Goal: Task Accomplishment & Management: Complete application form

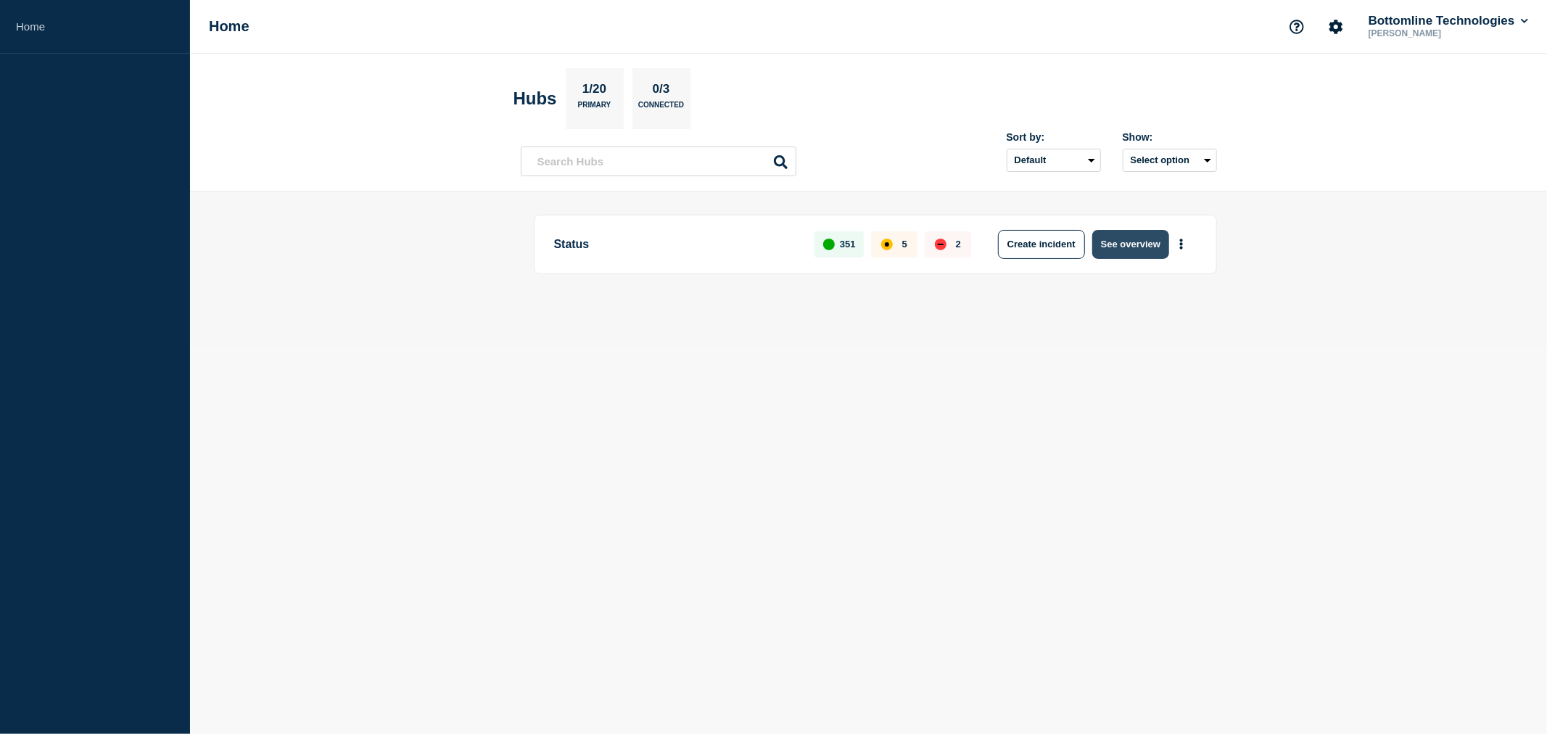
click at [1120, 238] on button "See overview" at bounding box center [1130, 244] width 77 height 29
click at [1122, 245] on button "See overview" at bounding box center [1130, 244] width 77 height 29
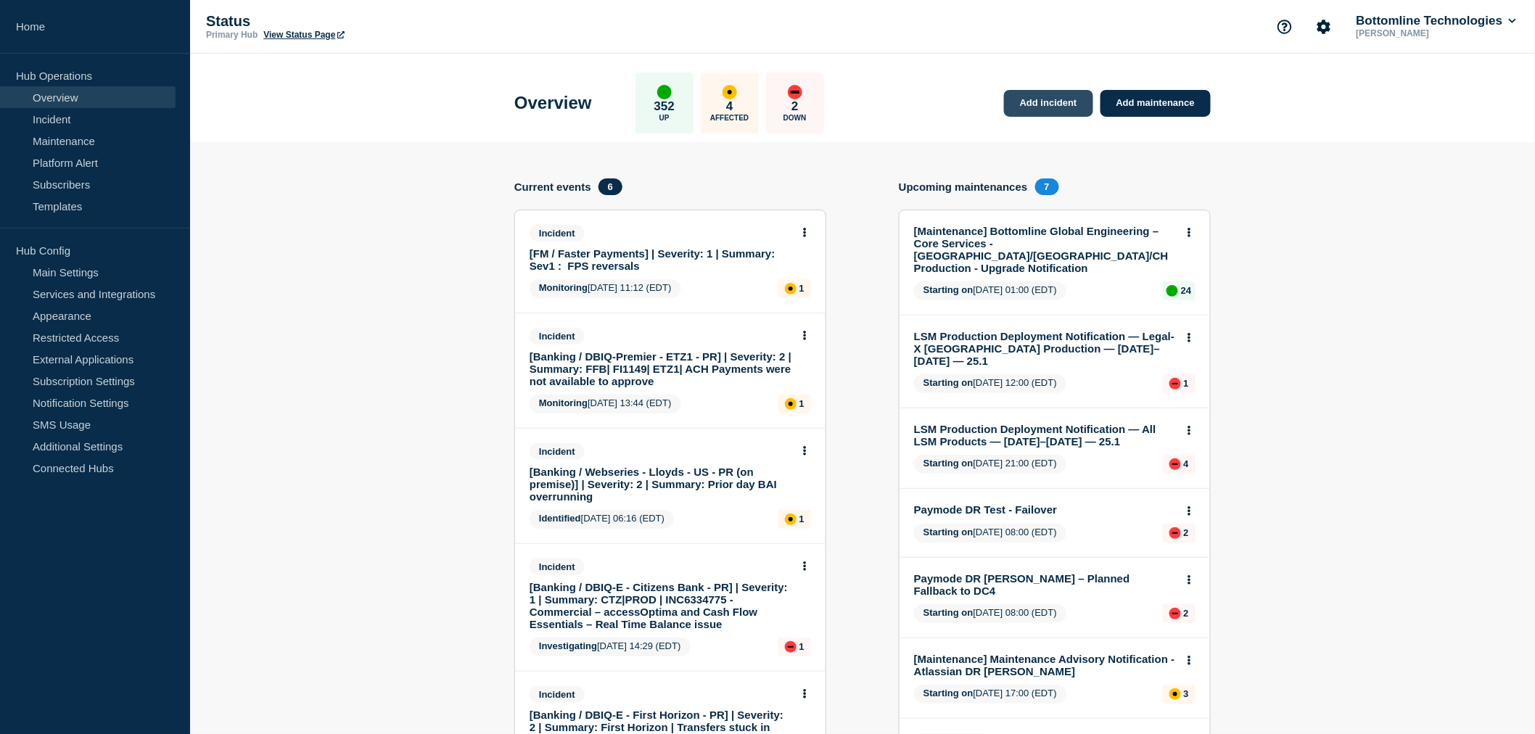
click at [1060, 100] on link "Add incident" at bounding box center [1048, 103] width 89 height 27
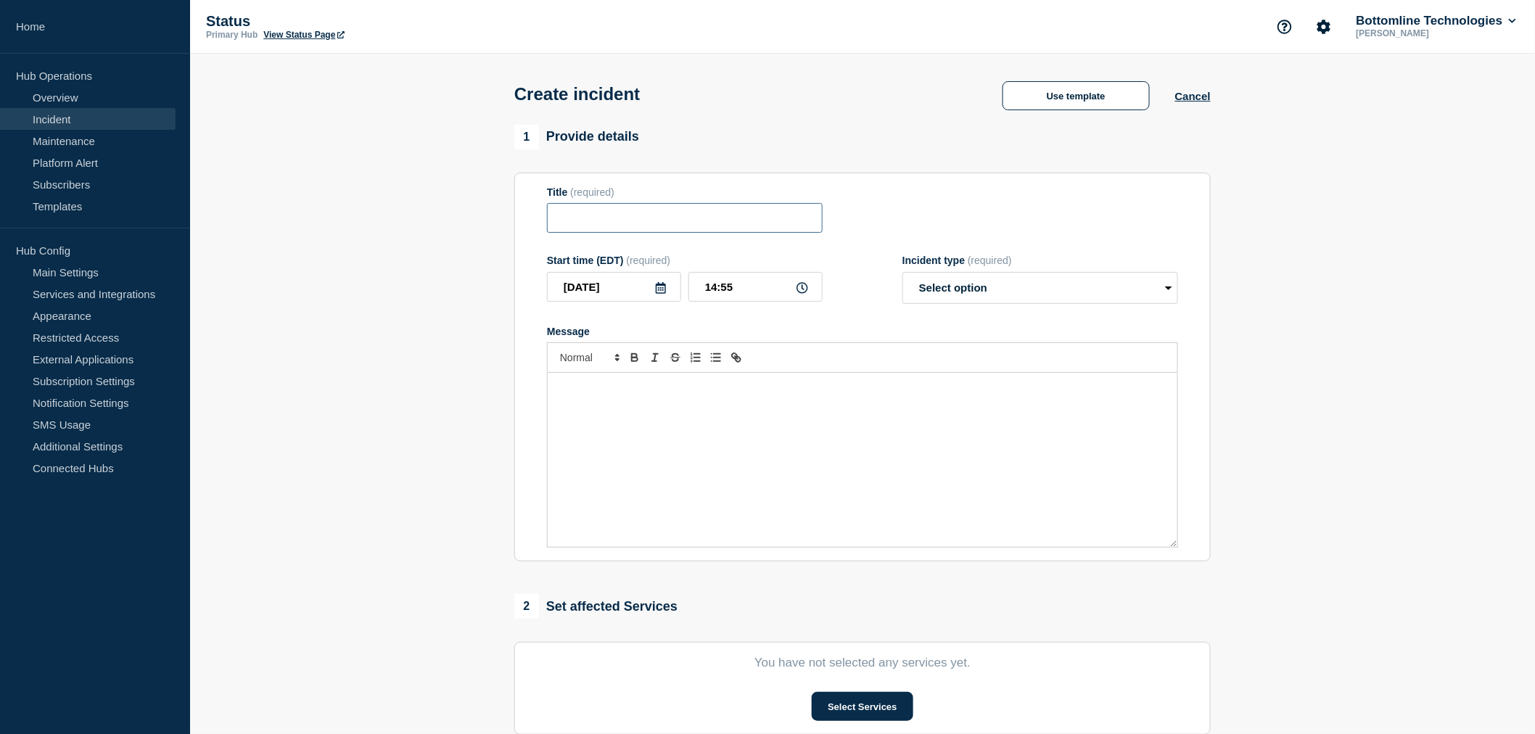
click at [602, 226] on input "Title" at bounding box center [685, 218] width 276 height 30
click at [571, 218] on input "Title" at bounding box center [685, 218] width 276 height 30
paste input "[Banking / DBIQ-E - Citizens Bank - PR] | Severity: 1 | Summary: CTZ|PROD | INC…"
click at [734, 221] on input "[Banking / DBIQ-E - Citizens Bank - PR] | Severity: 1 | Summary: CTZ|PROD | INC…" at bounding box center [685, 218] width 276 height 30
click at [740, 221] on input "[Banking / DBIQ-E - Citizens Bank - PR] | Severity: 1 | Summary: CTZ|PROD | INC…" at bounding box center [685, 218] width 276 height 30
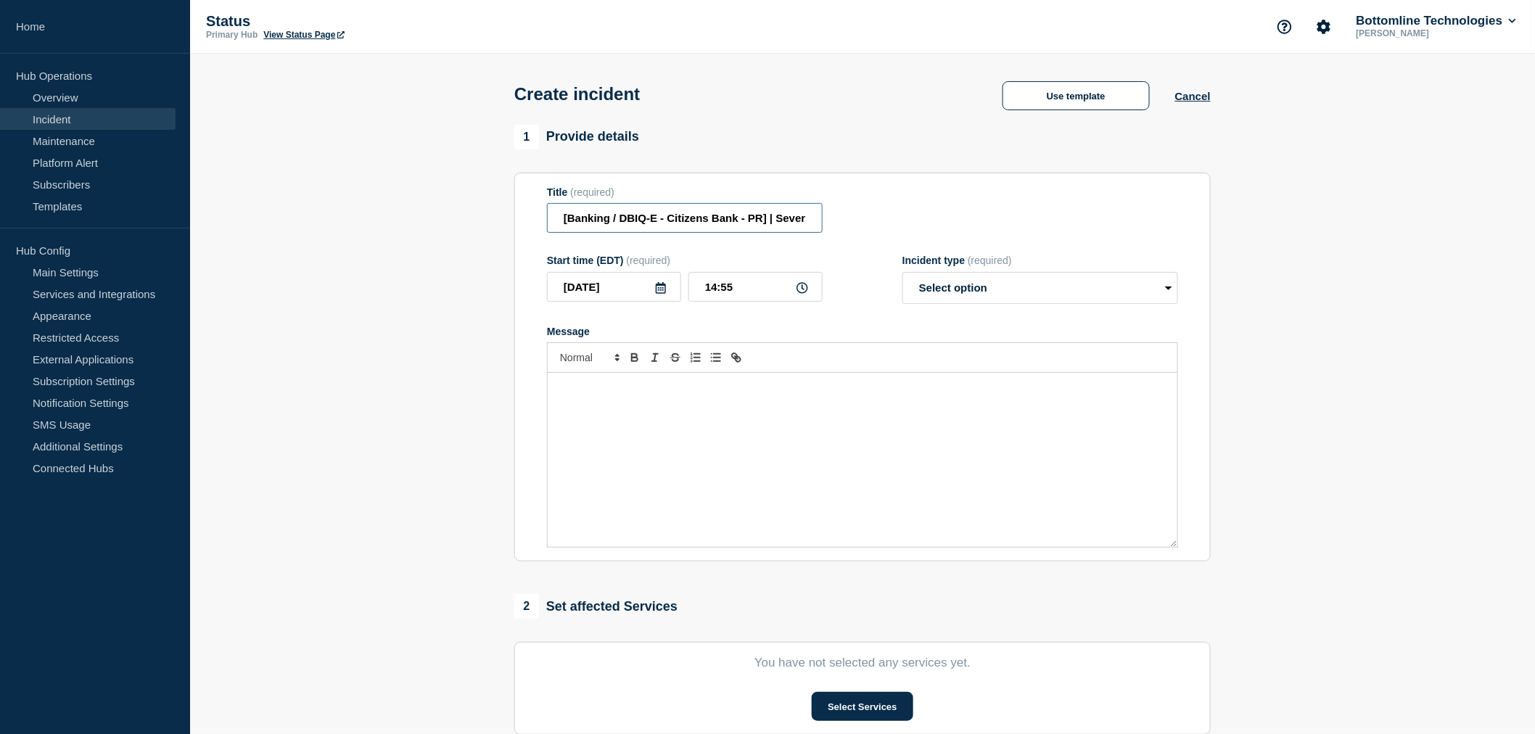
drag, startPoint x: 740, startPoint y: 221, endPoint x: 683, endPoint y: 226, distance: 57.6
click at [683, 226] on input "[Banking / DBIQ-E - Citizens Bank - PR] | Severity: 1 | Summary: CTZ|PROD | INC…" at bounding box center [685, 218] width 276 height 30
click at [786, 222] on input "[Banking / DBIQ-E - MUFG- PR] | Severity: 1 | Summary: CTZ|PROD | INC6334775 - …" at bounding box center [685, 218] width 276 height 30
click at [727, 221] on input "[Banking / DBIQ-E - MUFG- PR] | Severity: 2 | Summary: CTZ|PROD | INC6334775 - …" at bounding box center [685, 218] width 276 height 30
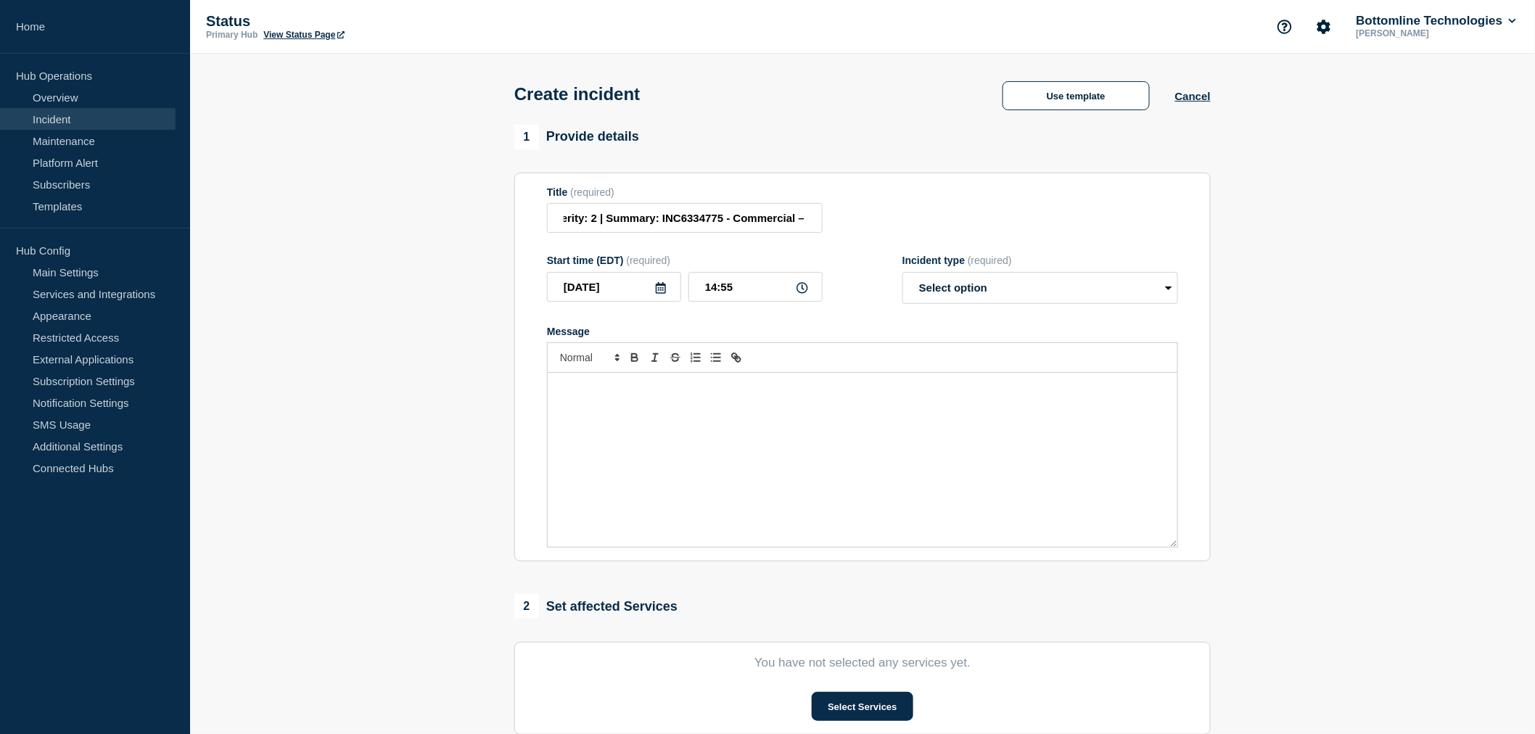
scroll to position [0, 0]
click at [779, 215] on input "[Banking / DBIQ-E - MUFG- PR] | Severity: 2 | Summary: INC6334775 - Commercial …" at bounding box center [685, 218] width 276 height 30
click at [779, 216] on input "[Banking / DBIQ-E - MUFG- PR] | Severity: 2 | Summary: INC6334775 - Commercial …" at bounding box center [685, 218] width 276 height 30
click at [730, 220] on input "[Banking / DBIQ-E - MUFG- PR] | Severity: 2 | Summary: INC6334775 - Commercial …" at bounding box center [685, 218] width 276 height 30
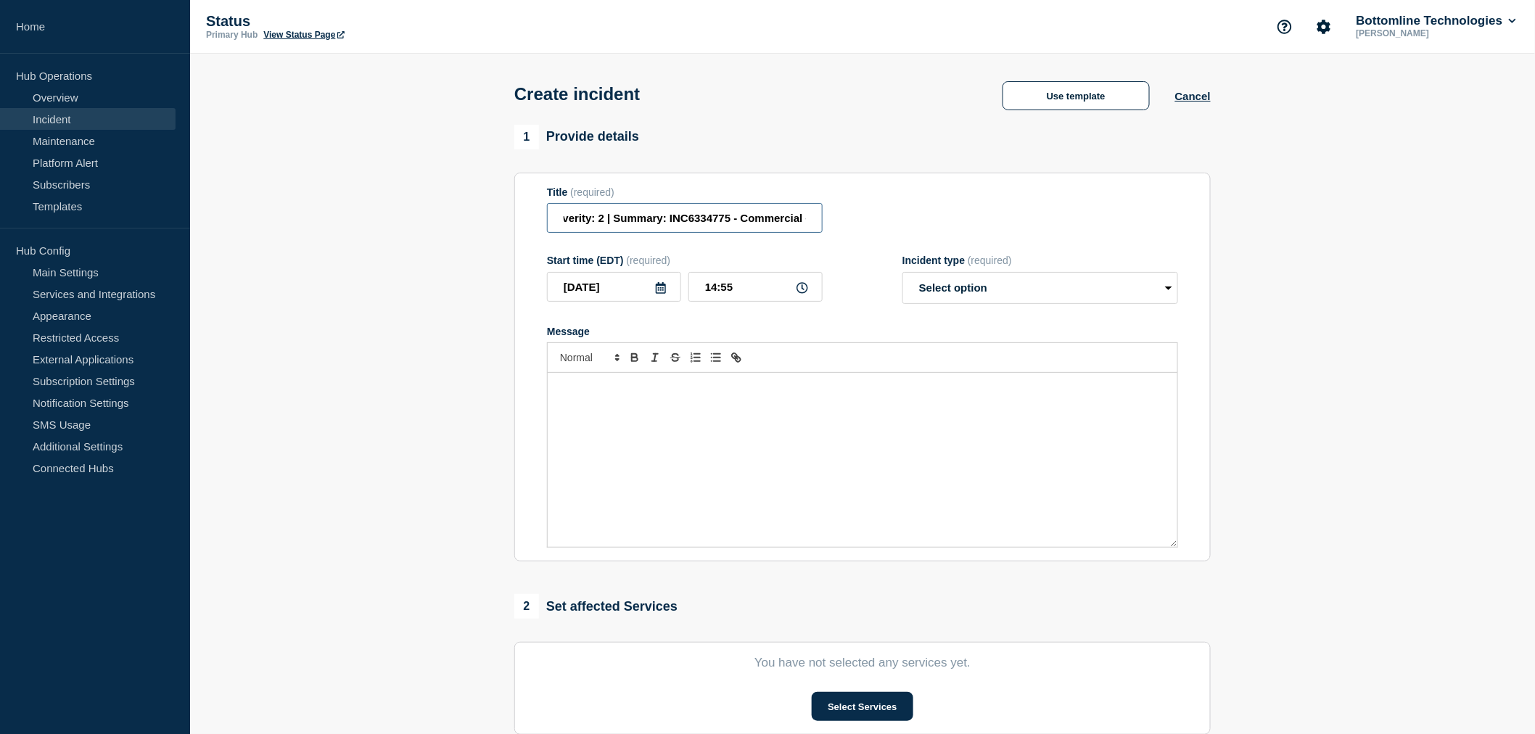
drag, startPoint x: 730, startPoint y: 220, endPoint x: 698, endPoint y: 221, distance: 31.9
click at [698, 221] on input "[Banking / DBIQ-E - MUFG- PR] | Severity: 2 | Summary: INC6334775 - Commercial …" at bounding box center [685, 218] width 276 height 30
click at [697, 221] on input "[Banking / DBIQ-E - MUFG- PR] | Severity: 2 | Summary: INC6334775 - Commercial …" at bounding box center [685, 218] width 276 height 30
drag, startPoint x: 689, startPoint y: 223, endPoint x: 735, endPoint y: 221, distance: 45.7
click at [735, 221] on input "[Banking / DBIQ-E - MUFG- PR] | Severity: 2 | Summary: INC6334775 - Commercial …" at bounding box center [685, 218] width 276 height 30
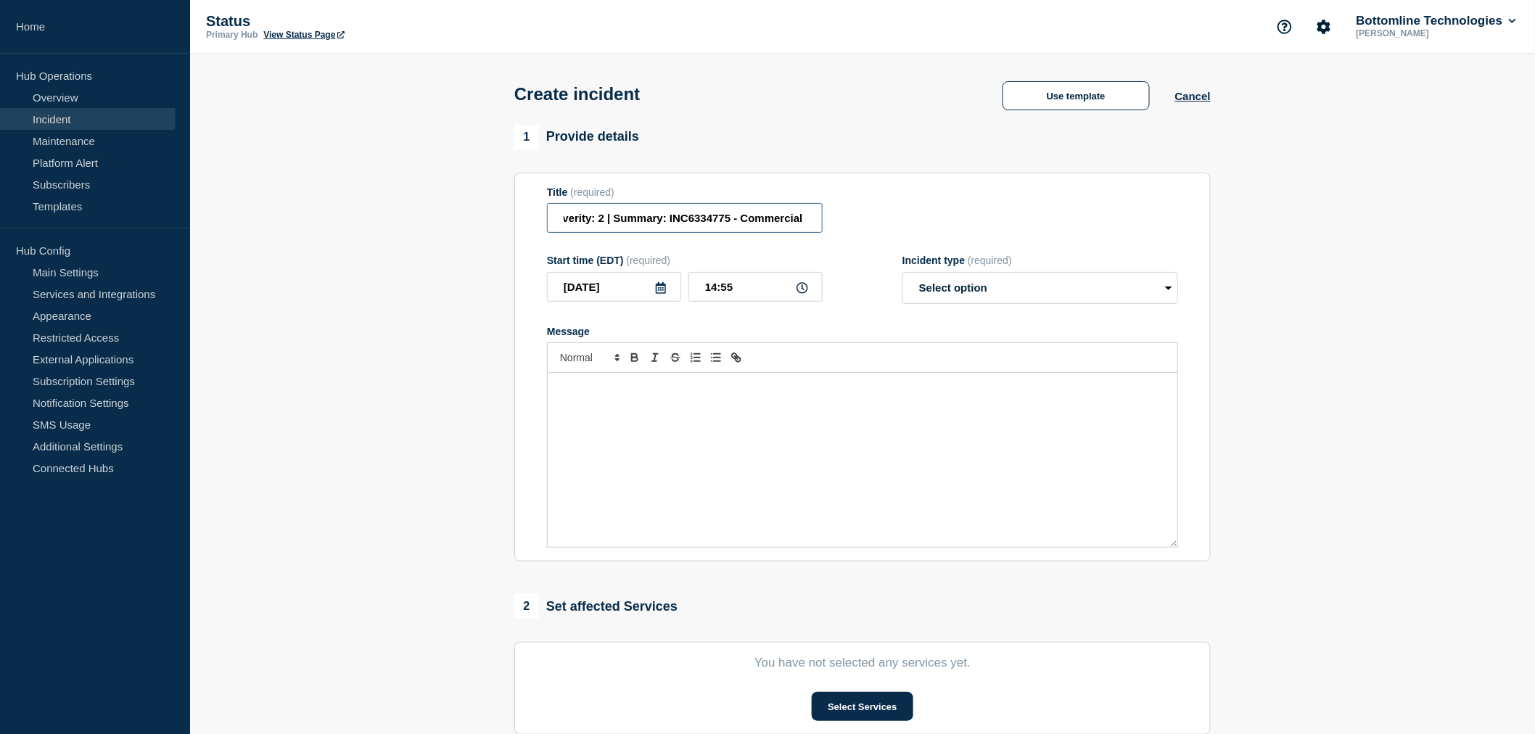
paste input "52083853"
click at [695, 219] on input "[Banking / DBIQ-E - MUFG- PR] | Severity: 2 | Summary: INC 52083853- Commercial…" at bounding box center [685, 218] width 276 height 30
click at [746, 220] on input "[Banking / DBIQ-E - MUFG- PR] | Severity: 2 | Summary: INC 52083853- Commercial…" at bounding box center [685, 218] width 276 height 30
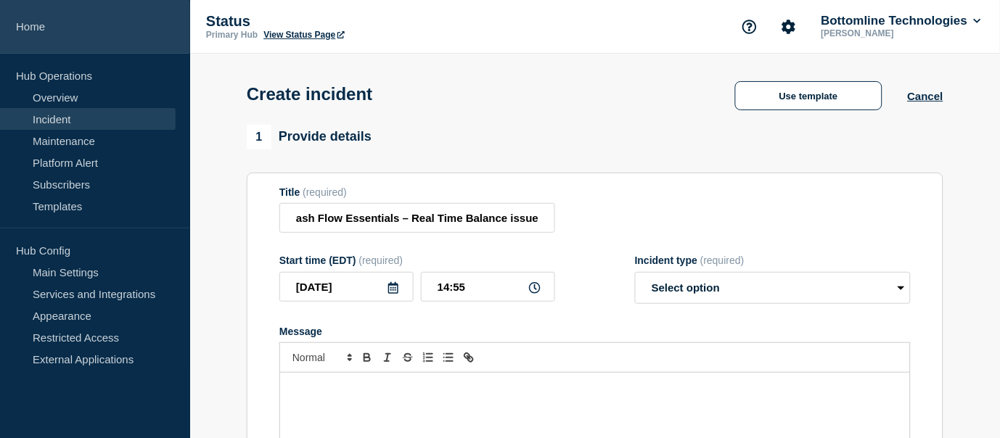
scroll to position [0, 0]
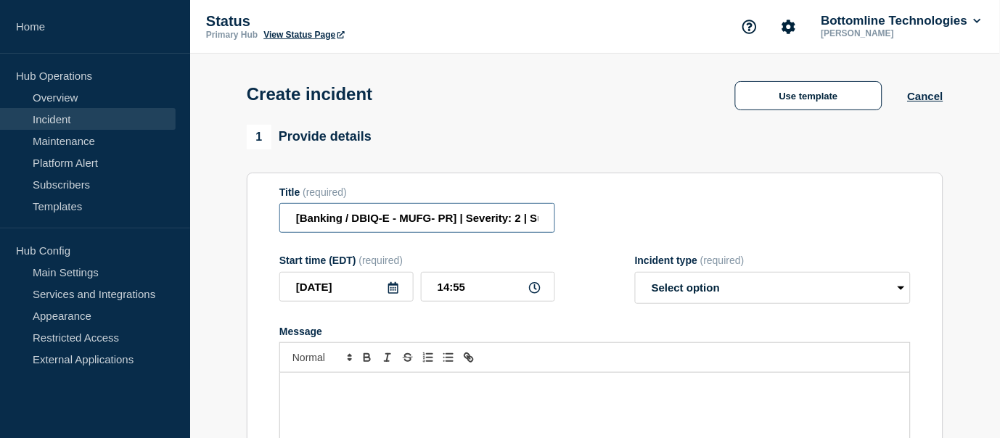
click at [540, 218] on input "[Banking / DBIQ-E - MUFG- PR] | Severity: 2 | Summary: INC 52083853- Commercial…" at bounding box center [417, 218] width 276 height 30
drag, startPoint x: 445, startPoint y: 220, endPoint x: 633, endPoint y: 255, distance: 191.2
click at [633, 255] on form "Title (required) [Banking / DBIQ-E - MUFG- PR] | Severity: 2 | Summary: INC 520…" at bounding box center [594, 367] width 631 height 362
paste input "lient is unable to process ACH payment"
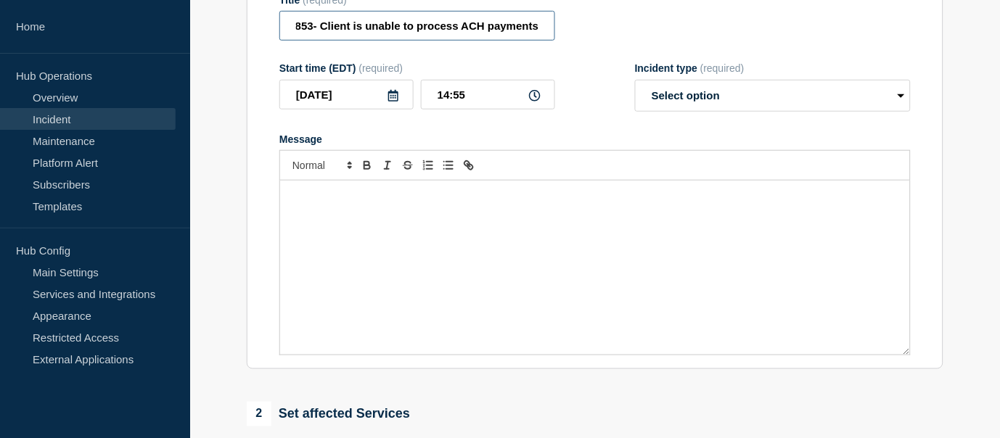
scroll to position [242, 0]
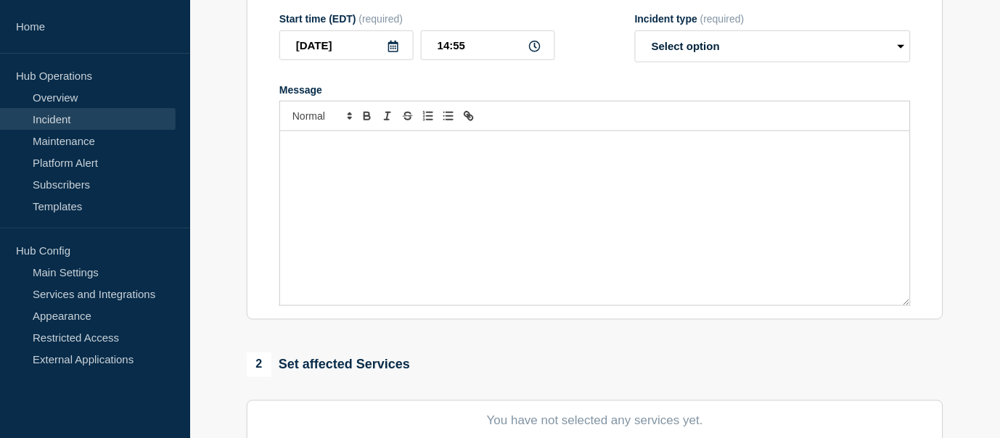
type input "[Banking / DBIQ-E - MUFG- PR] | Severity: 2 | Summary: INC 52083853- Client is …"
click at [704, 46] on select "Select option Investigating Identified Monitoring" at bounding box center [773, 46] width 276 height 32
select select "investigating"
click at [635, 33] on select "Select option Investigating Identified Monitoring" at bounding box center [773, 46] width 276 height 32
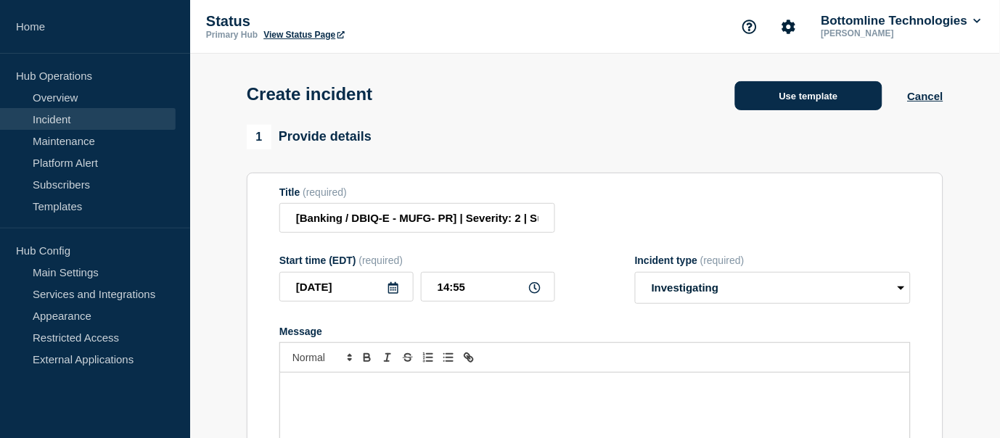
click at [788, 105] on button "Use template" at bounding box center [808, 95] width 147 height 29
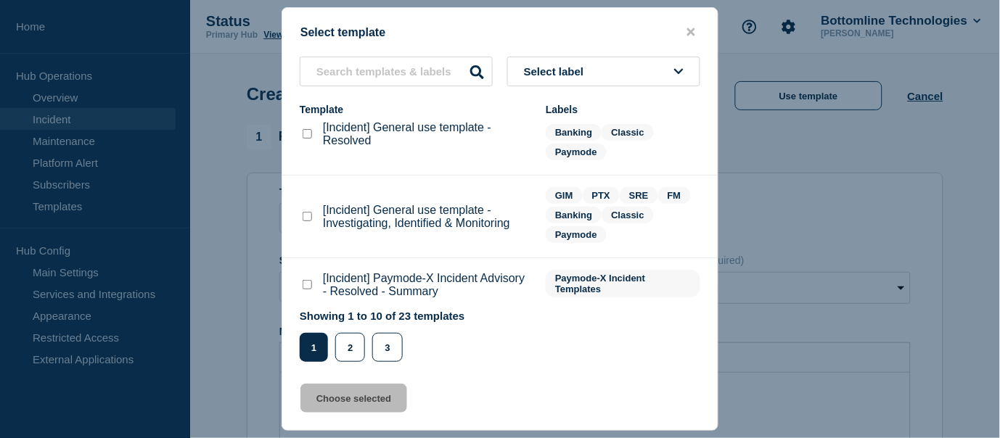
scroll to position [242, 0]
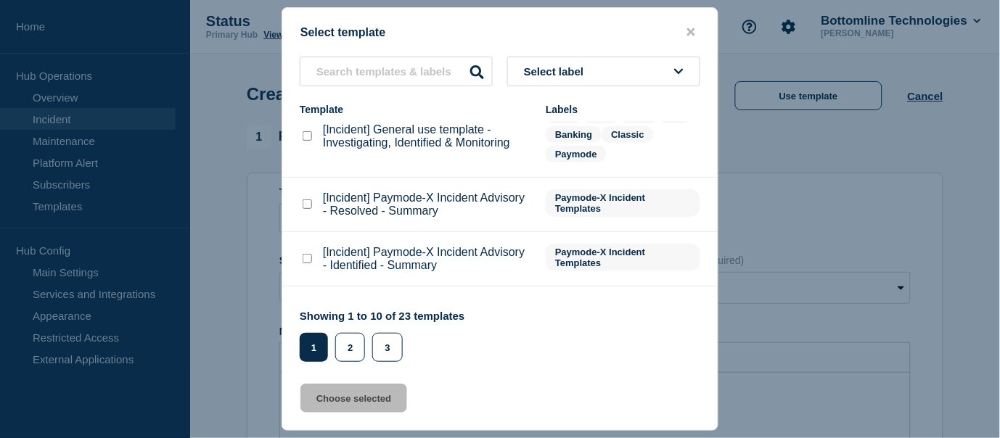
click at [305, 133] on checkbox"] "[Incident] General use template - Investigating, Identified & Monitoring checkb…" at bounding box center [306, 135] width 9 height 9
checkbox checkbox"] "true"
click at [352, 400] on button "Choose selected" at bounding box center [353, 398] width 107 height 29
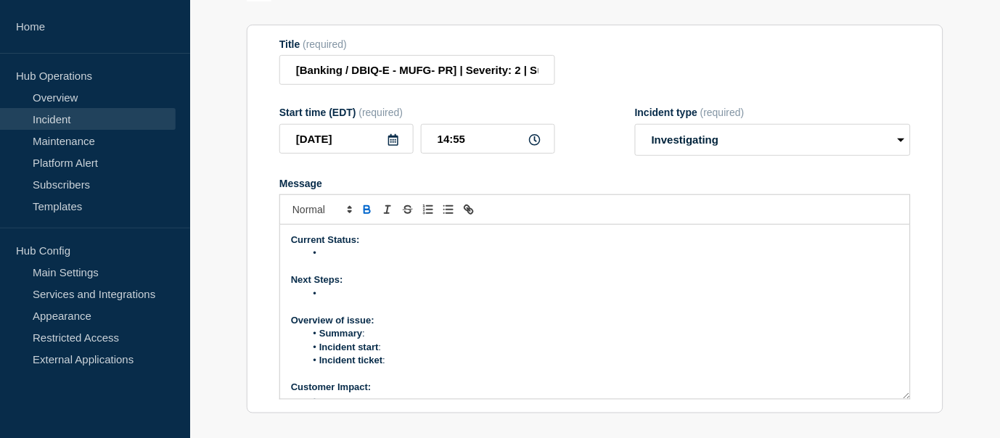
scroll to position [161, 0]
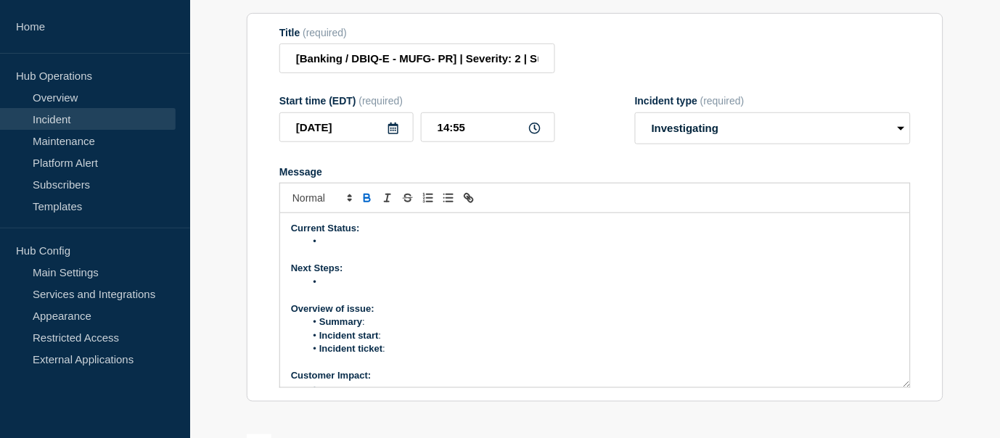
click at [328, 244] on li "Message" at bounding box center [602, 241] width 594 height 13
click at [339, 242] on li "Message" at bounding box center [602, 241] width 594 height 13
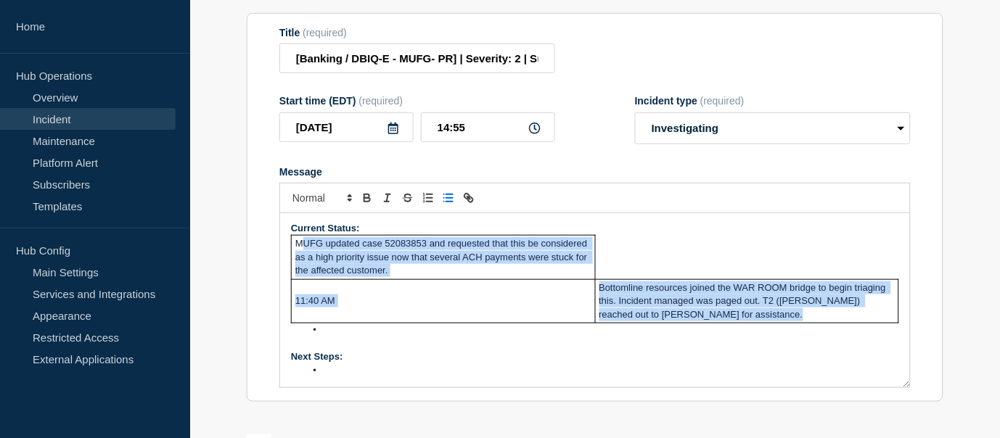
drag, startPoint x: 319, startPoint y: 336, endPoint x: 301, endPoint y: 252, distance: 86.1
click at [301, 252] on div "Current Status: MUFG updated case 52083853 and requested that this be considere…" at bounding box center [595, 300] width 630 height 174
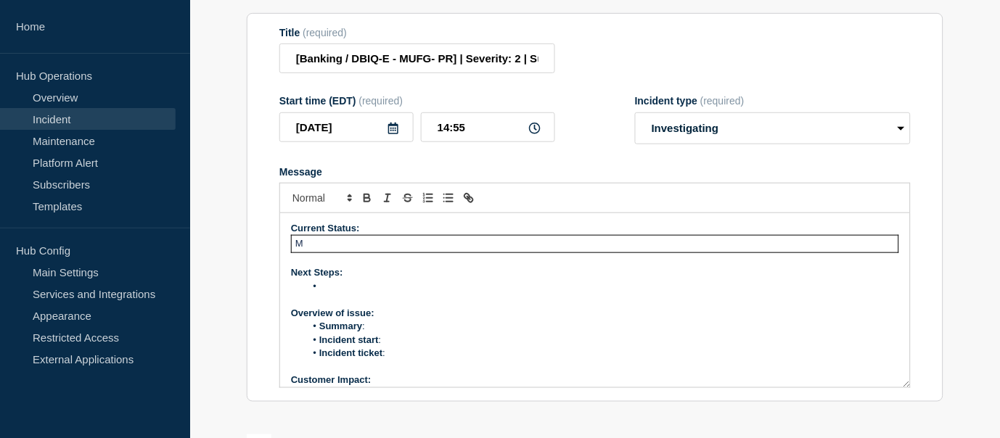
click at [293, 260] on p "Message" at bounding box center [595, 259] width 608 height 13
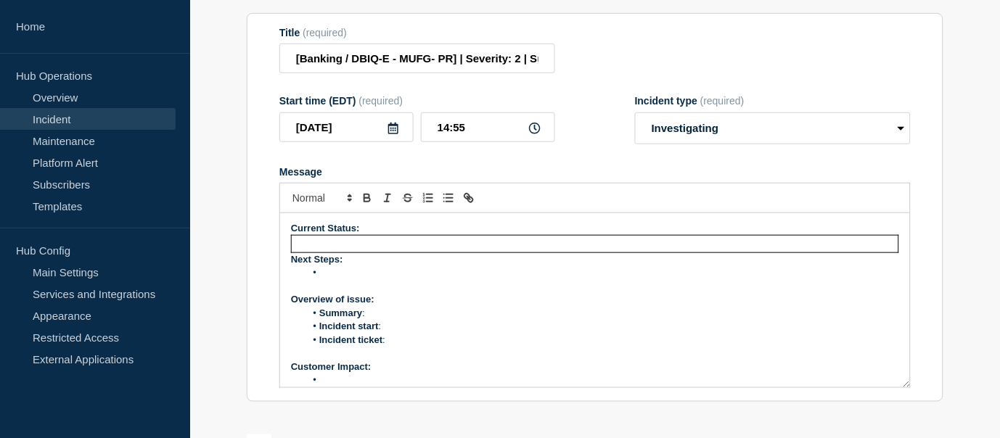
scroll to position [0, 0]
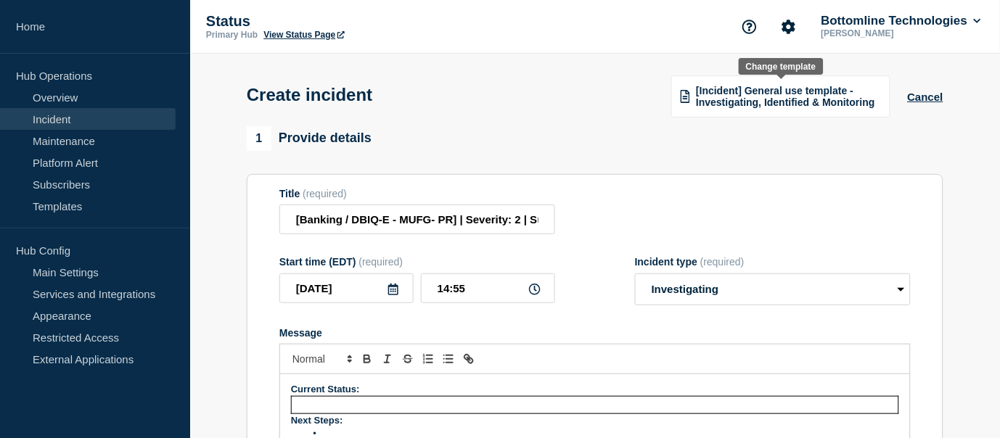
click at [803, 95] on span "[Incident] General use template - Investigating, Identified & Monitoring" at bounding box center [788, 96] width 184 height 23
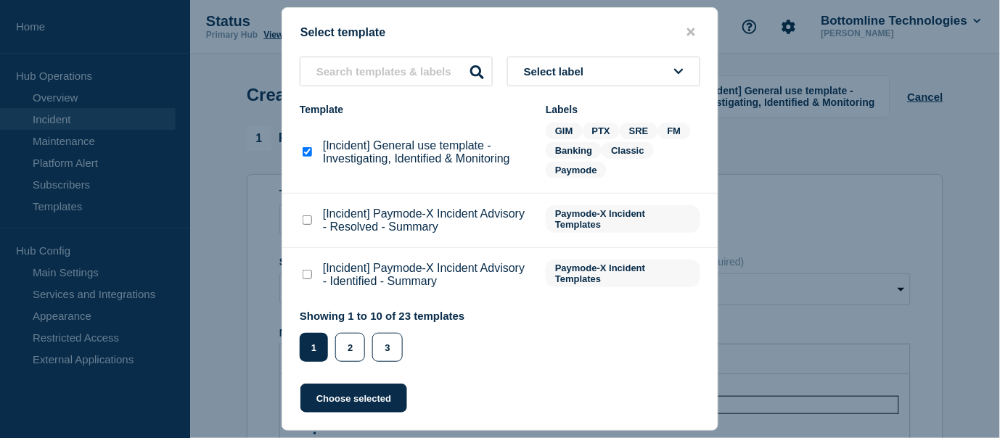
scroll to position [242, 0]
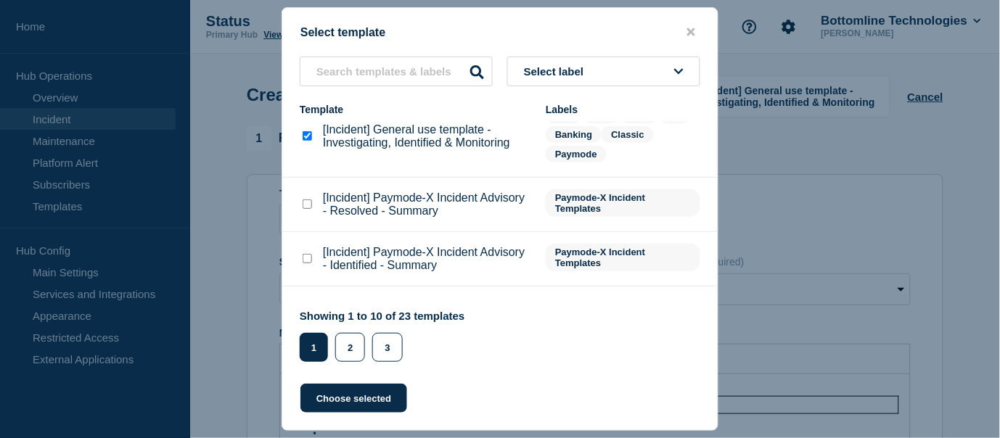
click at [305, 135] on checkbox"] "[Incident] General use template - Investigating, Identified & Monitoring checkb…" at bounding box center [306, 135] width 9 height 9
checkbox checkbox"] "true"
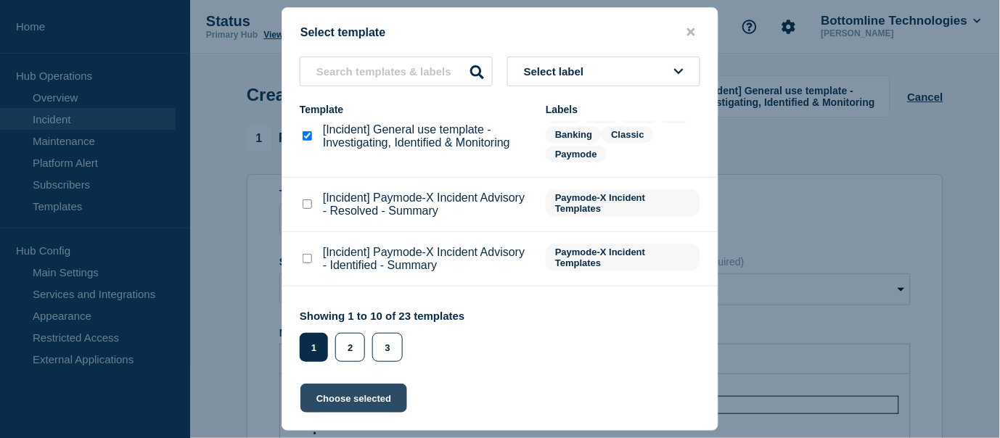
click at [337, 401] on button "Choose selected" at bounding box center [353, 398] width 107 height 29
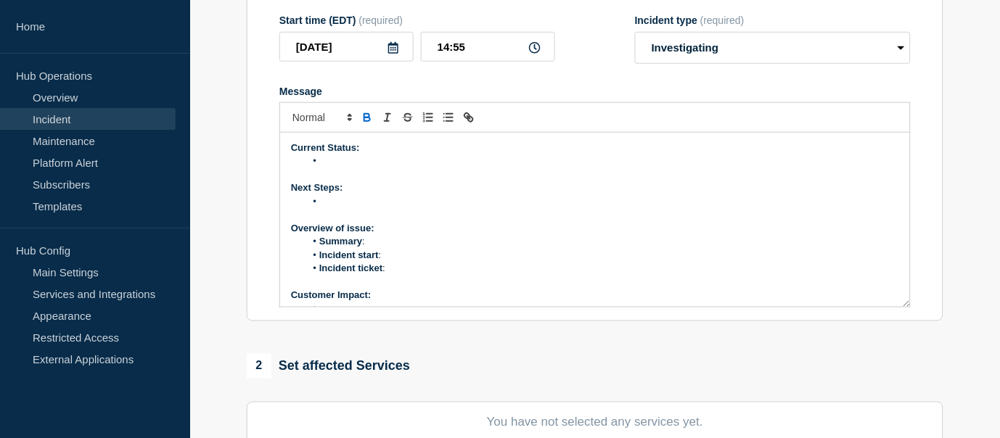
click at [332, 165] on li "Message" at bounding box center [602, 161] width 594 height 13
click at [331, 160] on li "Message" at bounding box center [602, 161] width 594 height 13
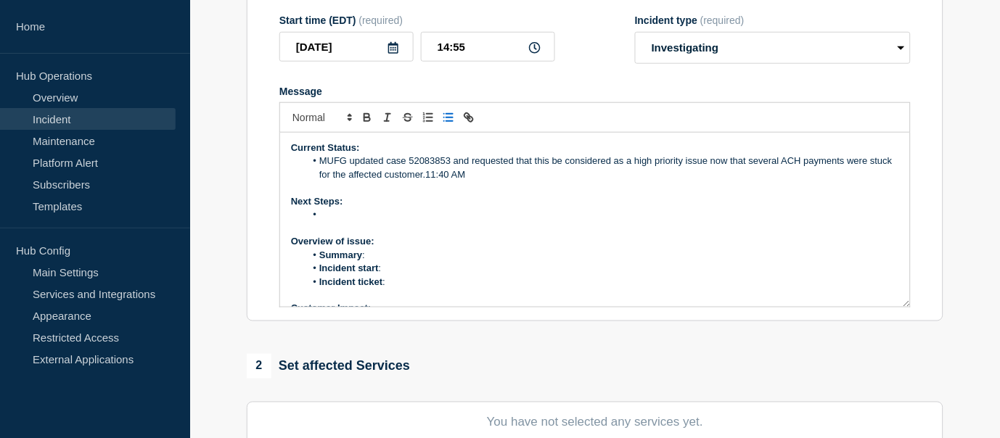
click at [499, 180] on li "MUFG updated case 52083853 and requested that this be considered as a high prio…" at bounding box center [602, 168] width 594 height 27
click at [504, 174] on li "MUFG updated case 52083853 and requested that this be considered as a high prio…" at bounding box center [602, 168] width 594 height 27
click at [350, 189] on li "Message" at bounding box center [602, 187] width 594 height 13
click at [341, 190] on li "Message" at bounding box center [602, 187] width 594 height 13
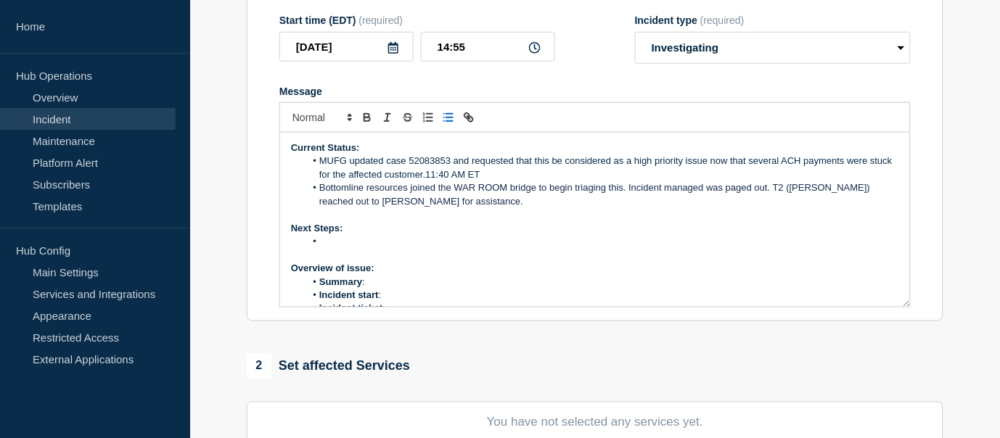
click at [508, 187] on span "Bottomline resources joined the WAR ROOM bridge to begin triaging this. Inciden…" at bounding box center [595, 194] width 553 height 24
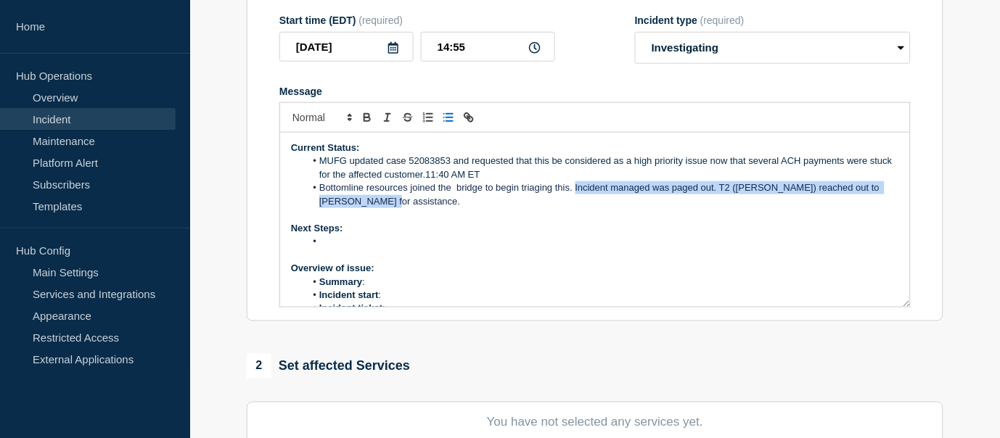
drag, startPoint x: 574, startPoint y: 186, endPoint x: 597, endPoint y: 200, distance: 26.8
click at [597, 200] on li "Bottomline resources joined the bridge to begin triaging this. Incident managed…" at bounding box center [602, 194] width 594 height 27
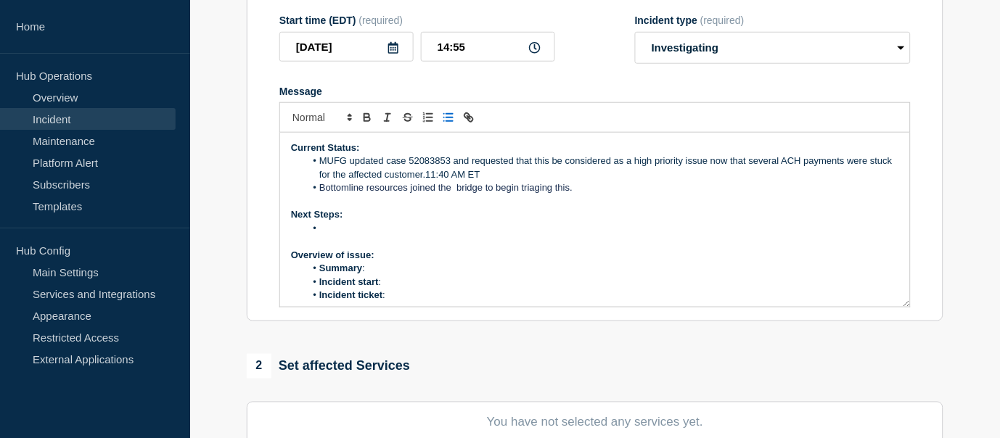
click at [331, 226] on li "Message" at bounding box center [602, 228] width 594 height 13
click at [379, 274] on li "Summary :" at bounding box center [602, 268] width 594 height 13
click at [378, 272] on li "Summary :" at bounding box center [602, 268] width 594 height 13
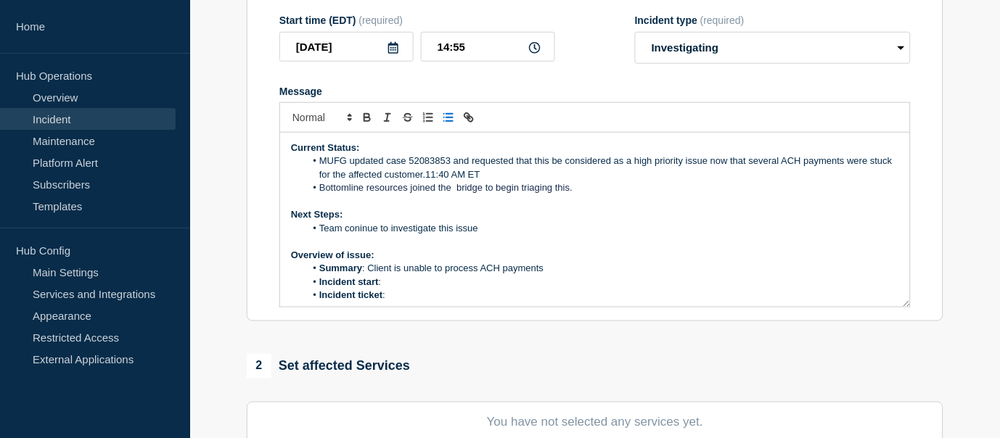
click at [395, 284] on li "Incident start :" at bounding box center [602, 282] width 594 height 13
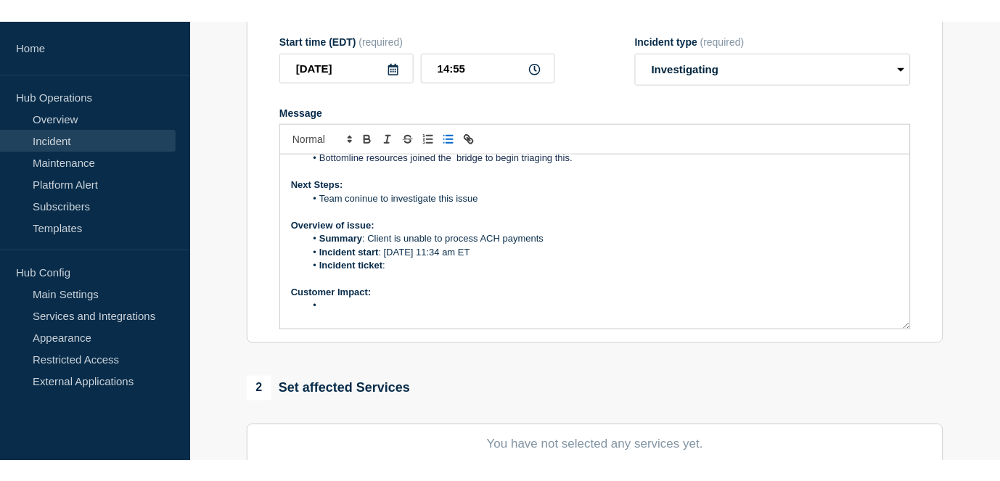
scroll to position [81, 0]
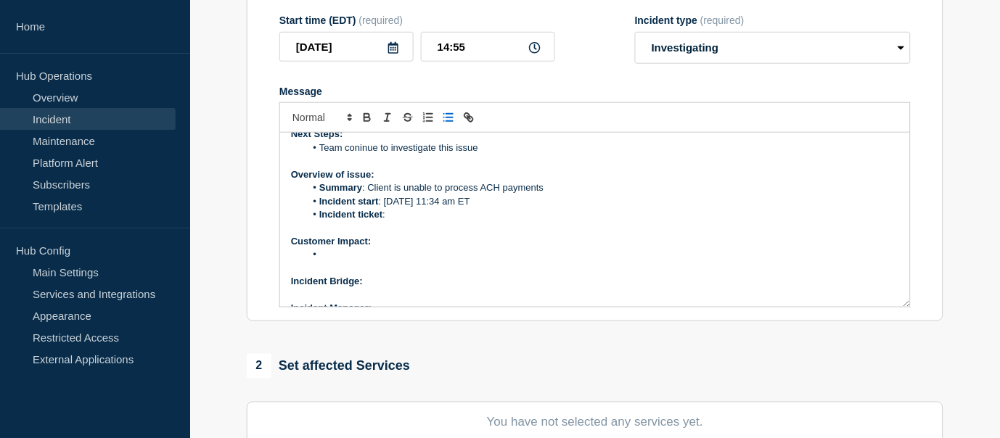
click at [402, 218] on li "Incident ticket :" at bounding box center [602, 214] width 594 height 13
click at [387, 215] on li "Incident ticket :" at bounding box center [602, 214] width 594 height 13
click at [358, 251] on li "Message" at bounding box center [602, 254] width 594 height 13
click at [361, 147] on li "Team coninue to investigate this issue" at bounding box center [602, 147] width 594 height 13
click at [353, 255] on li "Message" at bounding box center [602, 254] width 594 height 13
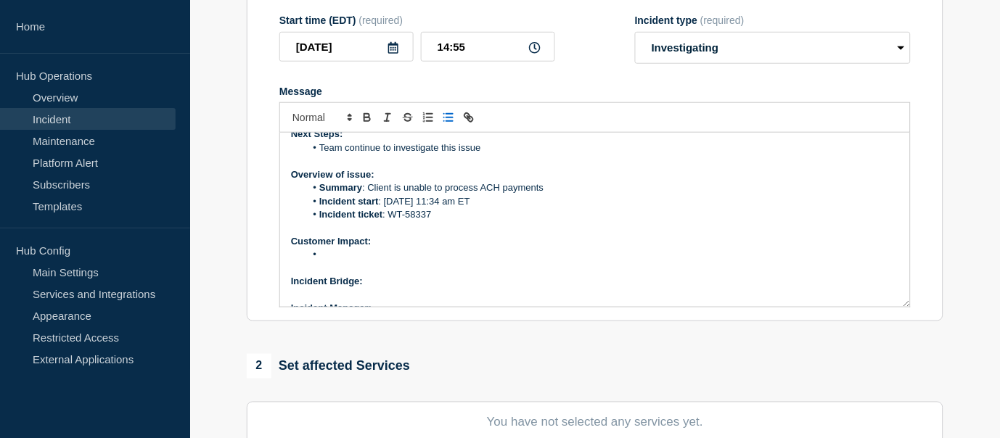
click at [344, 255] on li "Message" at bounding box center [602, 254] width 594 height 13
click at [293, 258] on p "Client was unable to process a ACH Payment" at bounding box center [595, 254] width 608 height 13
click at [445, 115] on icon "Toggle bulleted list" at bounding box center [448, 117] width 13 height 13
click at [518, 250] on li "Client was unable to process a ACH Payment" at bounding box center [602, 254] width 594 height 13
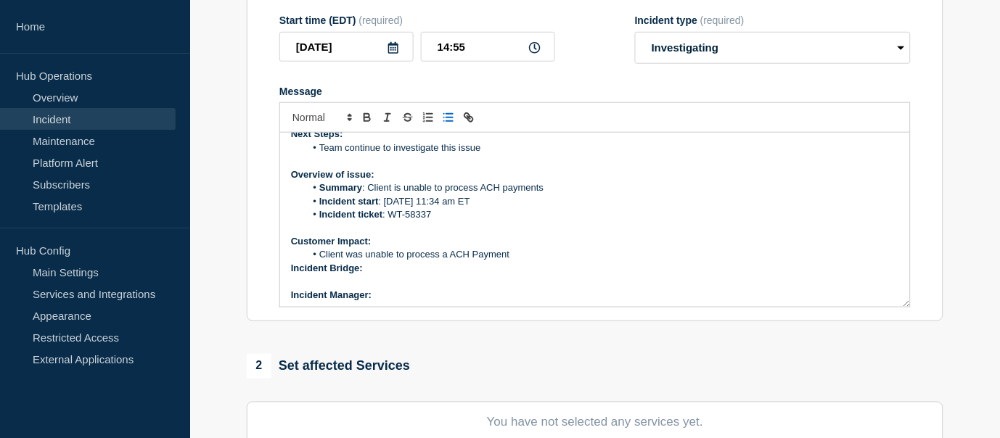
click at [518, 250] on li "Client was unable to process a ACH Payment" at bounding box center [602, 254] width 594 height 13
click at [524, 258] on li "Client was unable to process a ACH Payment" at bounding box center [602, 254] width 594 height 13
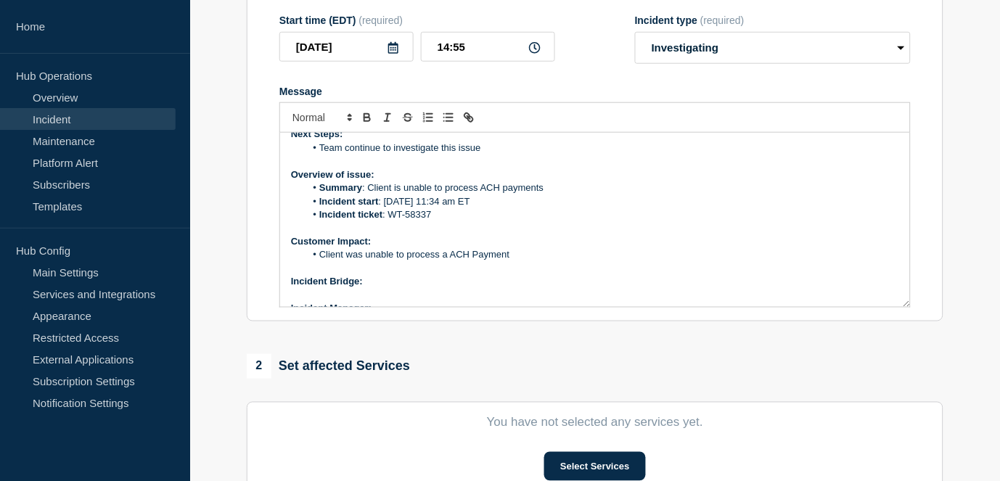
click at [377, 284] on p "Incident Bridge:" at bounding box center [595, 281] width 608 height 13
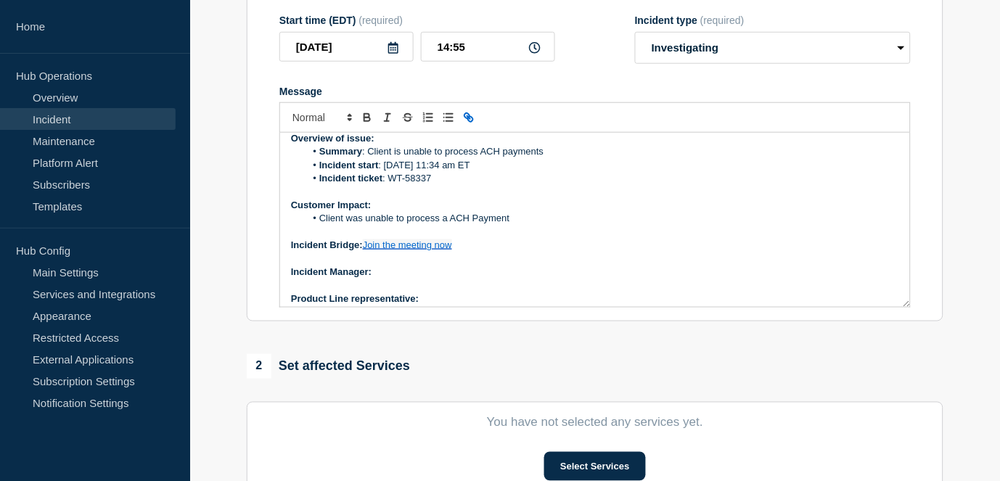
scroll to position [150, 0]
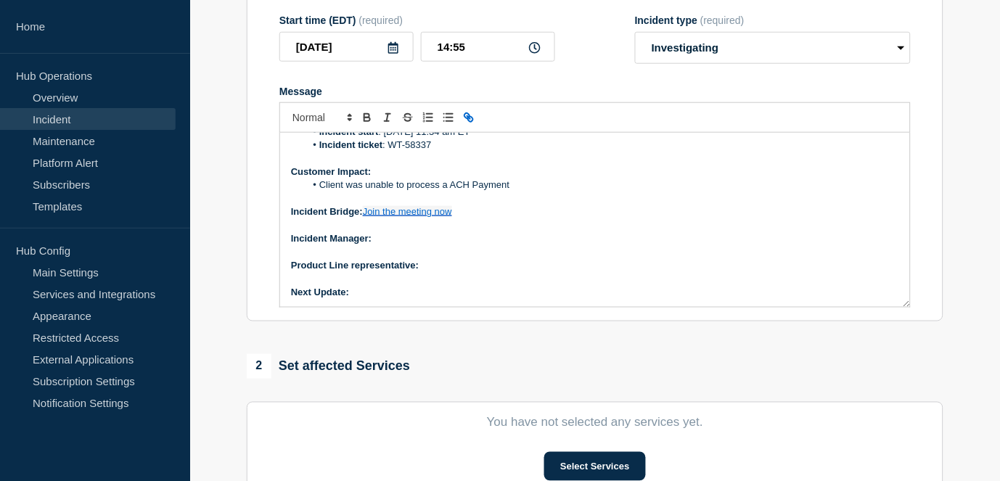
click at [395, 242] on p "Incident Manager:" at bounding box center [595, 238] width 608 height 13
drag, startPoint x: 432, startPoint y: 236, endPoint x: 419, endPoint y: 242, distance: 14.0
click at [429, 237] on p "Incident Manager: Neena Goel" at bounding box center [595, 238] width 608 height 13
drag, startPoint x: 419, startPoint y: 242, endPoint x: 372, endPoint y: 237, distance: 47.4
click at [372, 237] on strong "Incident Manager: Neena Goel" at bounding box center [372, 238] width 162 height 11
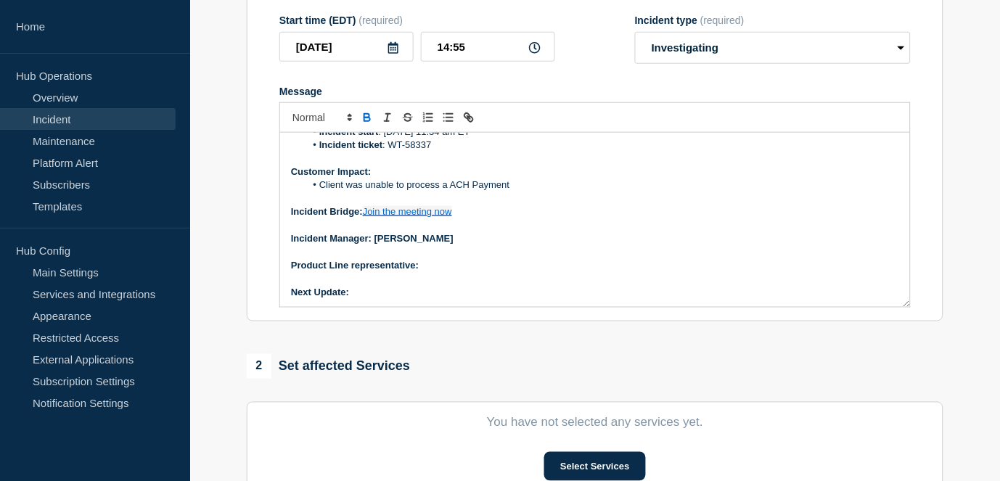
click at [452, 248] on p "Message" at bounding box center [595, 252] width 608 height 13
click at [440, 242] on p "Incident Manager: Neena Goel" at bounding box center [595, 238] width 608 height 13
drag, startPoint x: 440, startPoint y: 242, endPoint x: 382, endPoint y: 240, distance: 58.1
click at [382, 240] on p "Incident Manager: Neena Goel" at bounding box center [595, 238] width 608 height 13
click at [382, 240] on strong "Incident Manager: Neena Goel" at bounding box center [372, 238] width 162 height 11
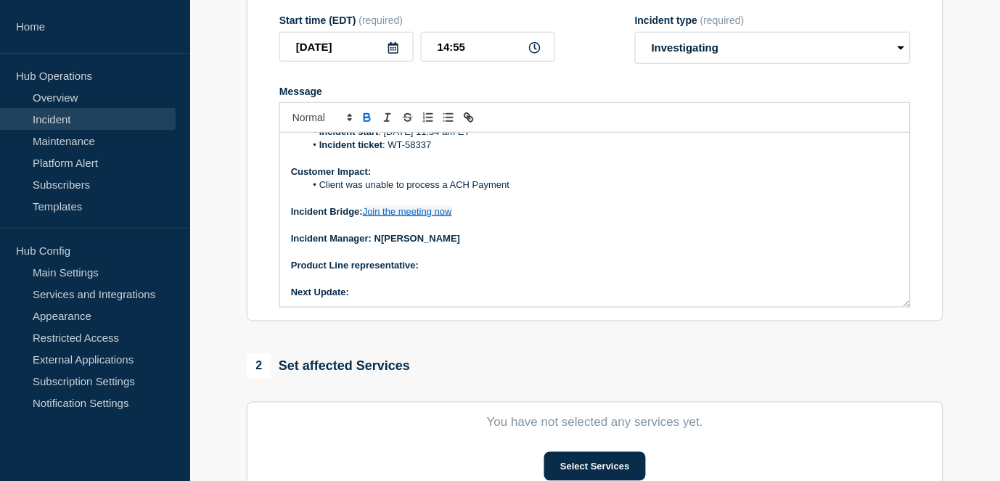
click at [445, 239] on p "Incident Manager: N ﻿ eena Goel" at bounding box center [595, 238] width 608 height 13
drag, startPoint x: 438, startPoint y: 241, endPoint x: 392, endPoint y: 242, distance: 45.7
click at [394, 242] on p "Incident Manager: Neena Goel" at bounding box center [595, 238] width 608 height 13
drag, startPoint x: 389, startPoint y: 242, endPoint x: 374, endPoint y: 241, distance: 15.2
click at [374, 241] on strong "Incident Manager: Neena Goel" at bounding box center [372, 238] width 162 height 11
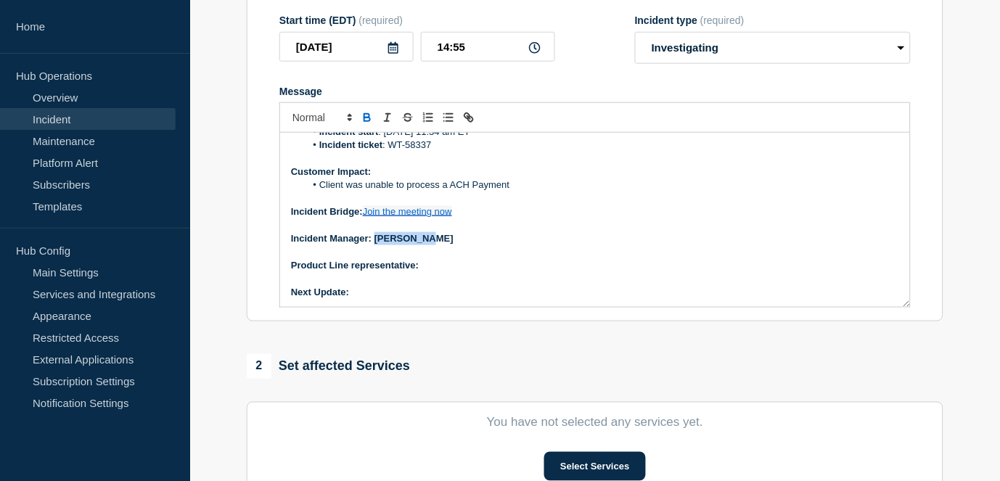
drag, startPoint x: 374, startPoint y: 240, endPoint x: 438, endPoint y: 241, distance: 64.6
click at [438, 241] on p "Incident Manager: Neena Goel" at bounding box center [595, 238] width 608 height 13
drag, startPoint x: 439, startPoint y: 241, endPoint x: 374, endPoint y: 240, distance: 64.6
click at [374, 240] on p "Incident Manager: Neena Goel ﻿" at bounding box center [595, 238] width 608 height 13
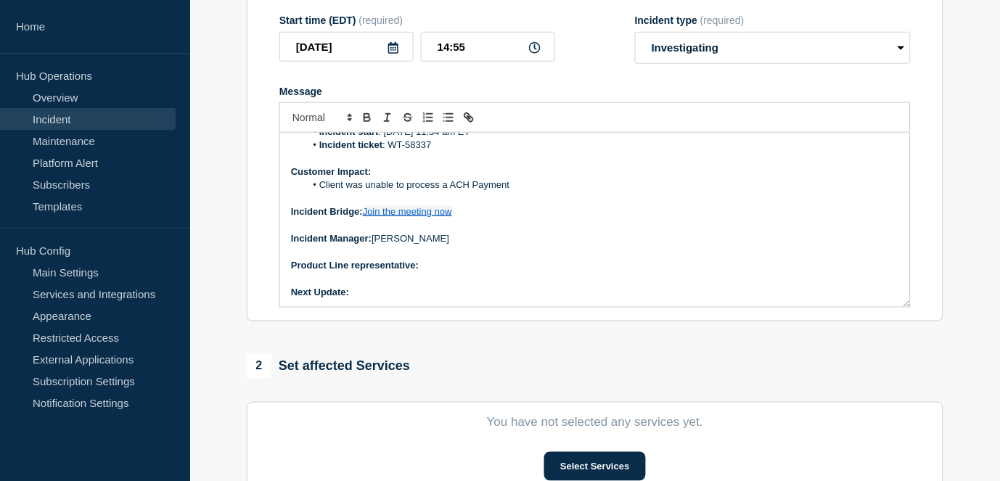
click at [448, 267] on p "Product Line representative:" at bounding box center [595, 265] width 608 height 13
click at [381, 297] on p "Next Update:" at bounding box center [595, 292] width 608 height 13
click at [408, 292] on p "Next Update: 60 minutes" at bounding box center [595, 292] width 608 height 13
drag, startPoint x: 385, startPoint y: 292, endPoint x: 366, endPoint y: 291, distance: 18.9
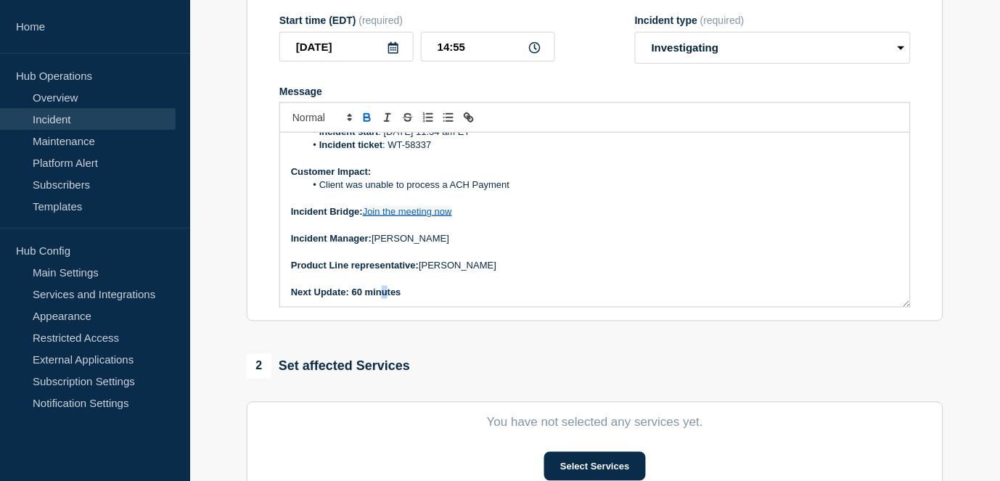
click at [374, 292] on strong "Next Update: 60 minutes" at bounding box center [346, 292] width 110 height 11
click at [351, 291] on strong "Next Update: 60 minutes" at bounding box center [346, 292] width 110 height 11
click at [351, 292] on strong "Next Update: 60 minutes" at bounding box center [346, 292] width 110 height 11
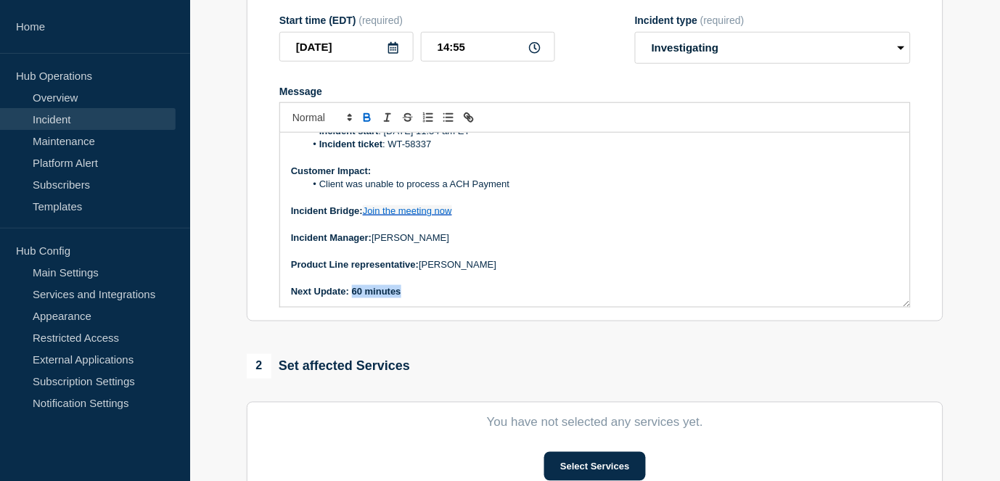
drag, startPoint x: 351, startPoint y: 292, endPoint x: 396, endPoint y: 295, distance: 45.1
click at [396, 295] on strong "Next Update: 60 minutes" at bounding box center [346, 291] width 110 height 11
click at [541, 226] on p "Message" at bounding box center [595, 224] width 608 height 13
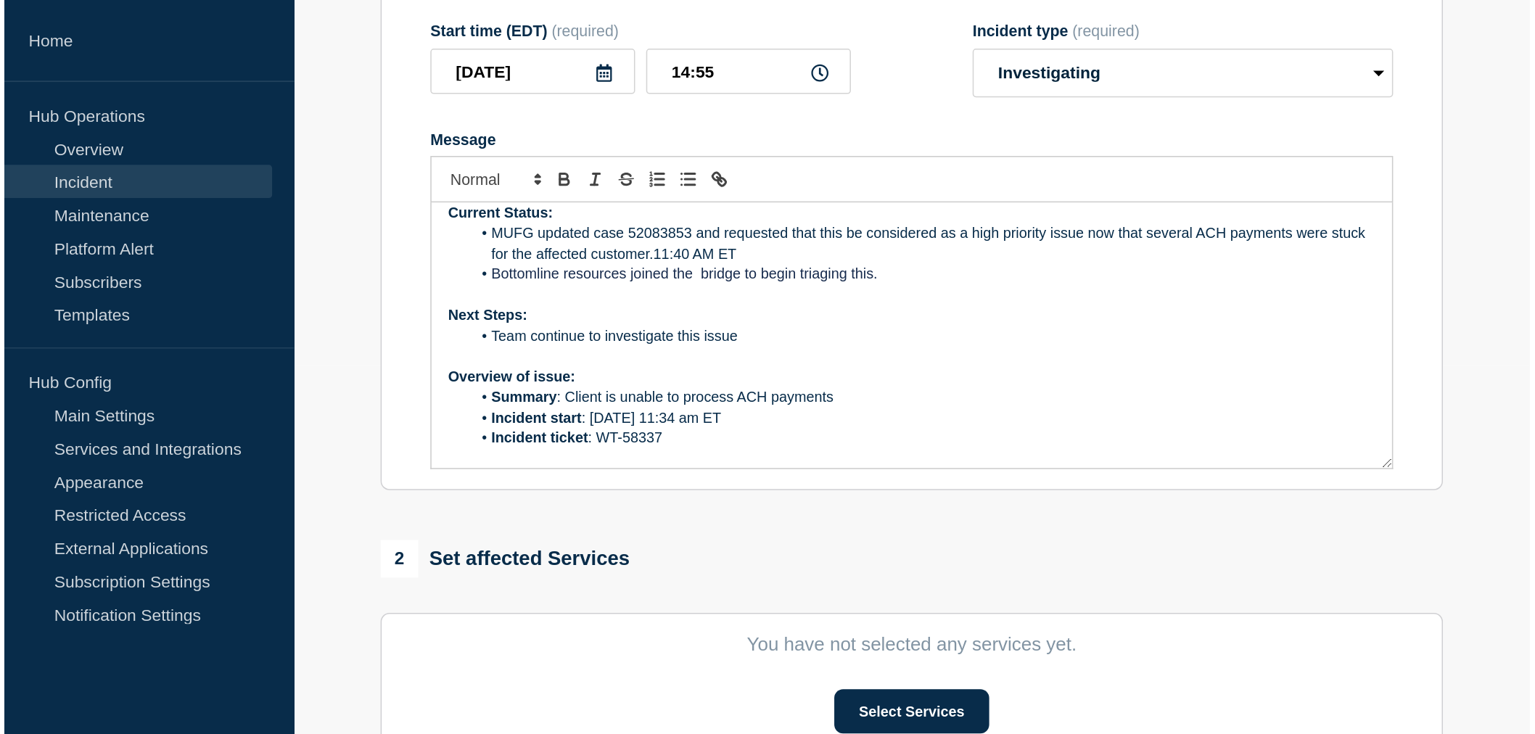
scroll to position [0, 0]
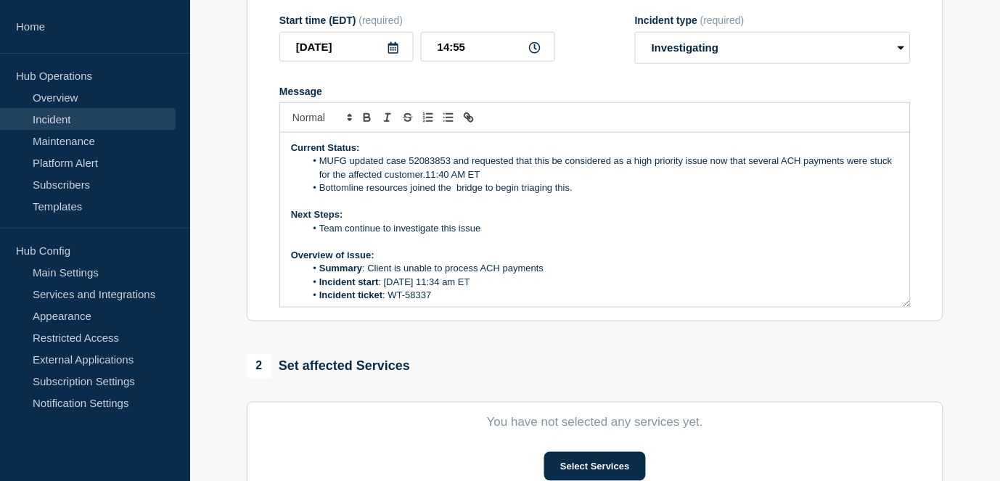
drag, startPoint x: 496, startPoint y: 225, endPoint x: 411, endPoint y: 241, distance: 87.1
click at [494, 226] on li "Team continue to investigate this issue" at bounding box center [602, 228] width 594 height 13
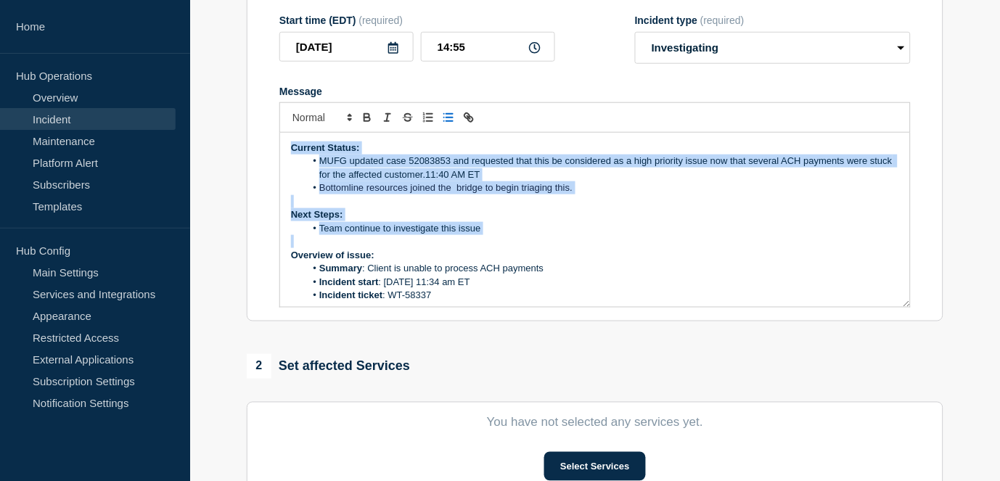
drag, startPoint x: 399, startPoint y: 238, endPoint x: 274, endPoint y: 147, distance: 154.7
click at [274, 147] on section "Title (required) [Banking / DBIQ-E - MUFG- PR] | Severity: 2 | Summary: INC 520…" at bounding box center [595, 128] width 696 height 390
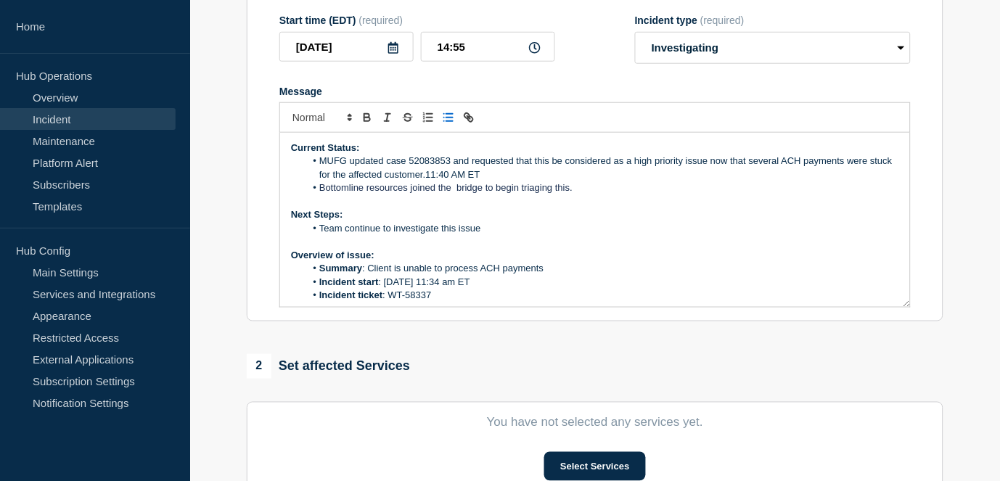
click at [274, 147] on section "Title (required) [Banking / DBIQ-E - MUFG- PR] | Severity: 2 | Summary: INC 520…" at bounding box center [595, 128] width 696 height 390
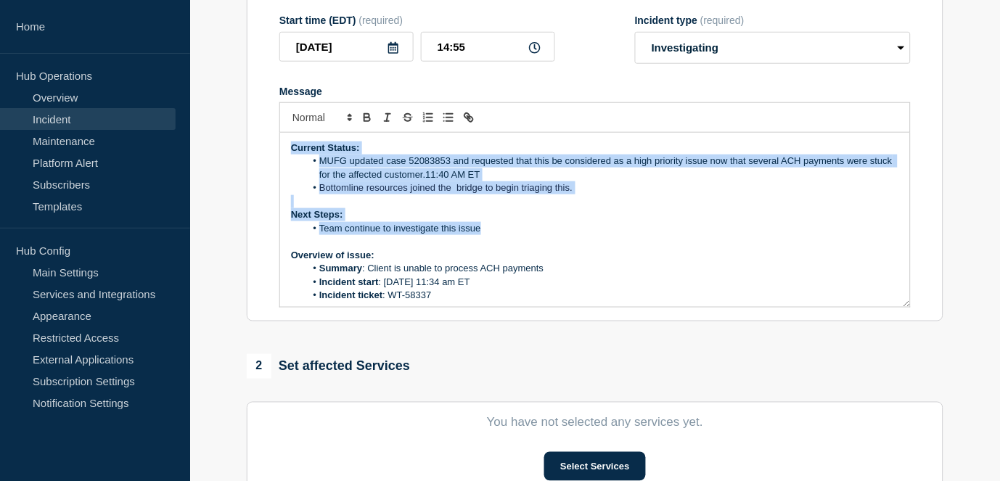
drag, startPoint x: 494, startPoint y: 234, endPoint x: 279, endPoint y: 139, distance: 235.1
click at [280, 139] on div "Current Status: MUFG updated case 52083853 and requested that this be considere…" at bounding box center [595, 220] width 630 height 174
copy div "Current Status: MUFG updated case 52083853 and requested that this be considere…"
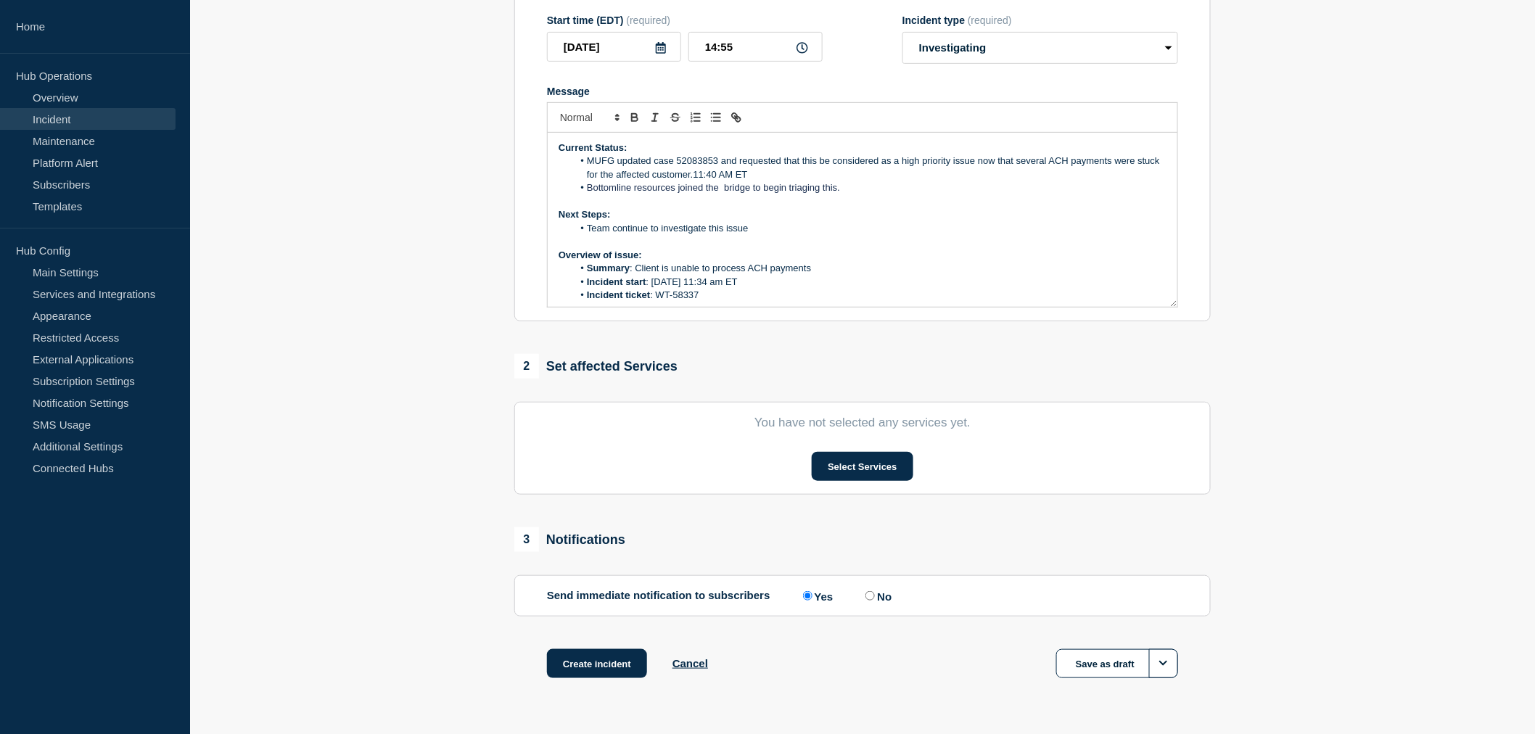
click at [439, 62] on section "1 Provide details Title (required) [Banking / DBIQ-E - MUFG- PR] | Severity: 2 …" at bounding box center [862, 300] width 1345 height 831
click at [846, 190] on li "Bottomline resources joined the bridge to begin triaging this." at bounding box center [870, 187] width 594 height 13
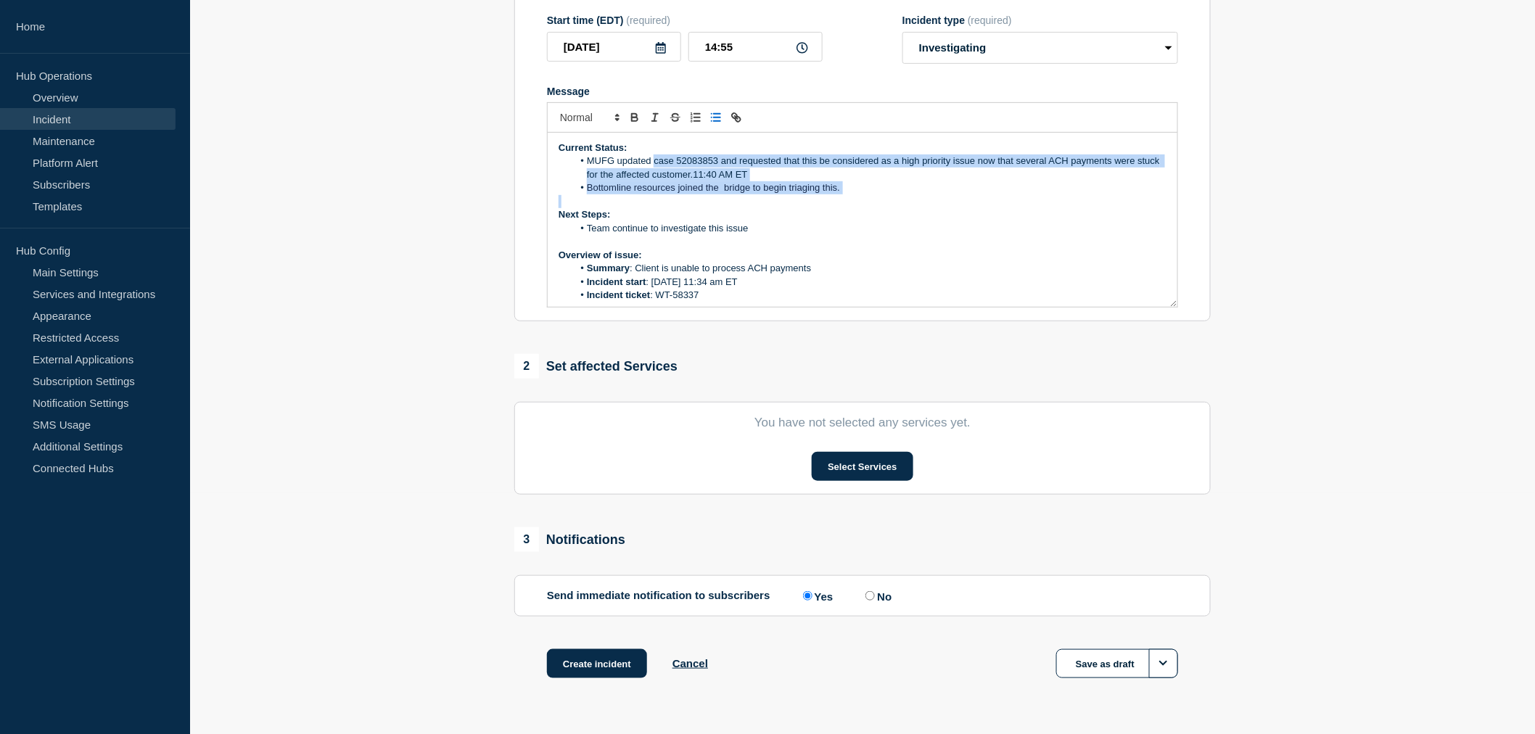
drag, startPoint x: 846, startPoint y: 190, endPoint x: 666, endPoint y: 168, distance: 182.0
click at [666, 168] on ol "MUFG updated case 52083853 and requested that this be considered as a high prio…" at bounding box center [863, 175] width 608 height 40
drag, startPoint x: 586, startPoint y: 161, endPoint x: 751, endPoint y: 228, distance: 178.3
click at [751, 228] on div "Current Status: MUFG updated case 52083853 and requested that this be considere…" at bounding box center [863, 220] width 630 height 174
click at [751, 228] on li "Team continue to investigate this issue" at bounding box center [870, 228] width 594 height 13
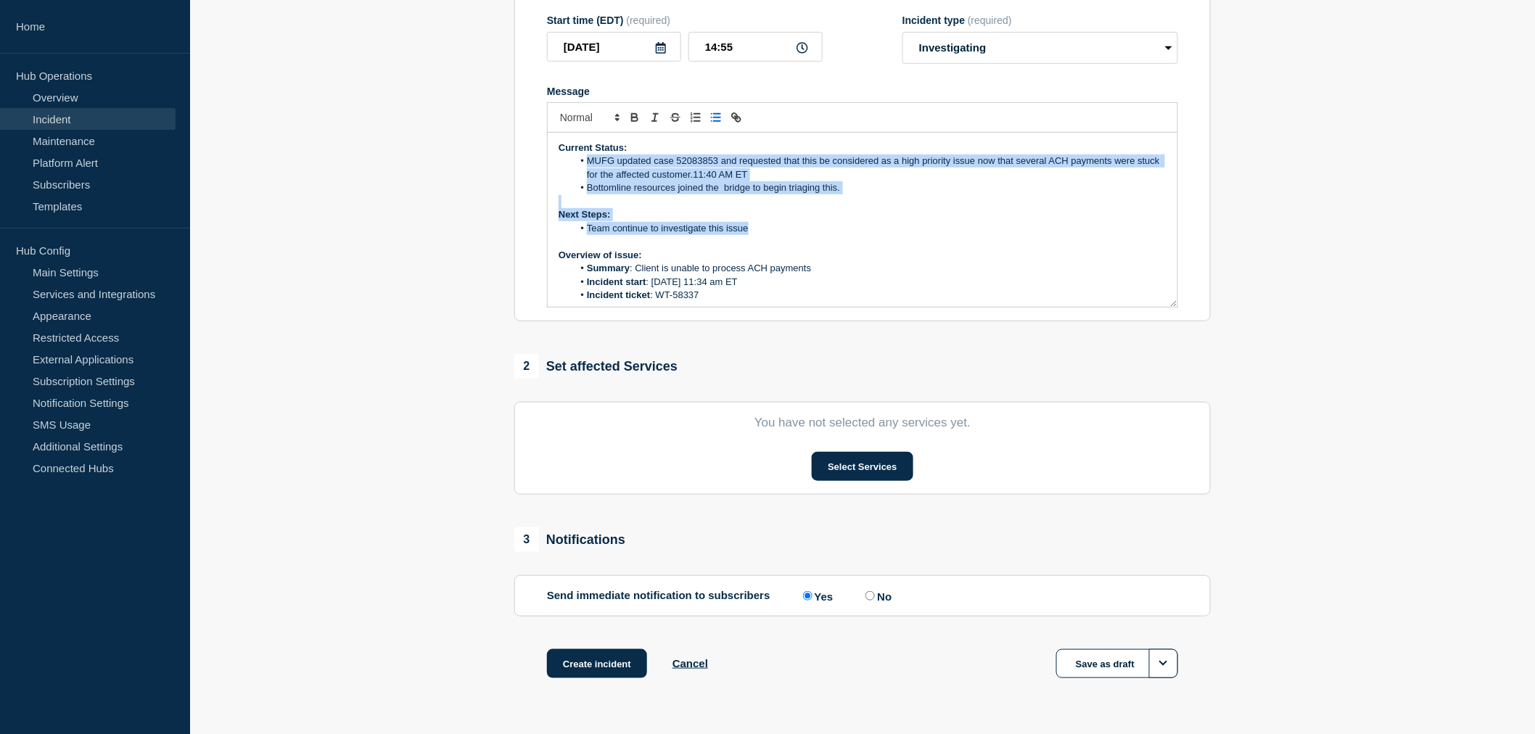
drag, startPoint x: 770, startPoint y: 236, endPoint x: 568, endPoint y: 165, distance: 214.3
click at [568, 165] on div "Current Status: MUFG updated case 52083853 and requested that this be considere…" at bounding box center [863, 220] width 630 height 174
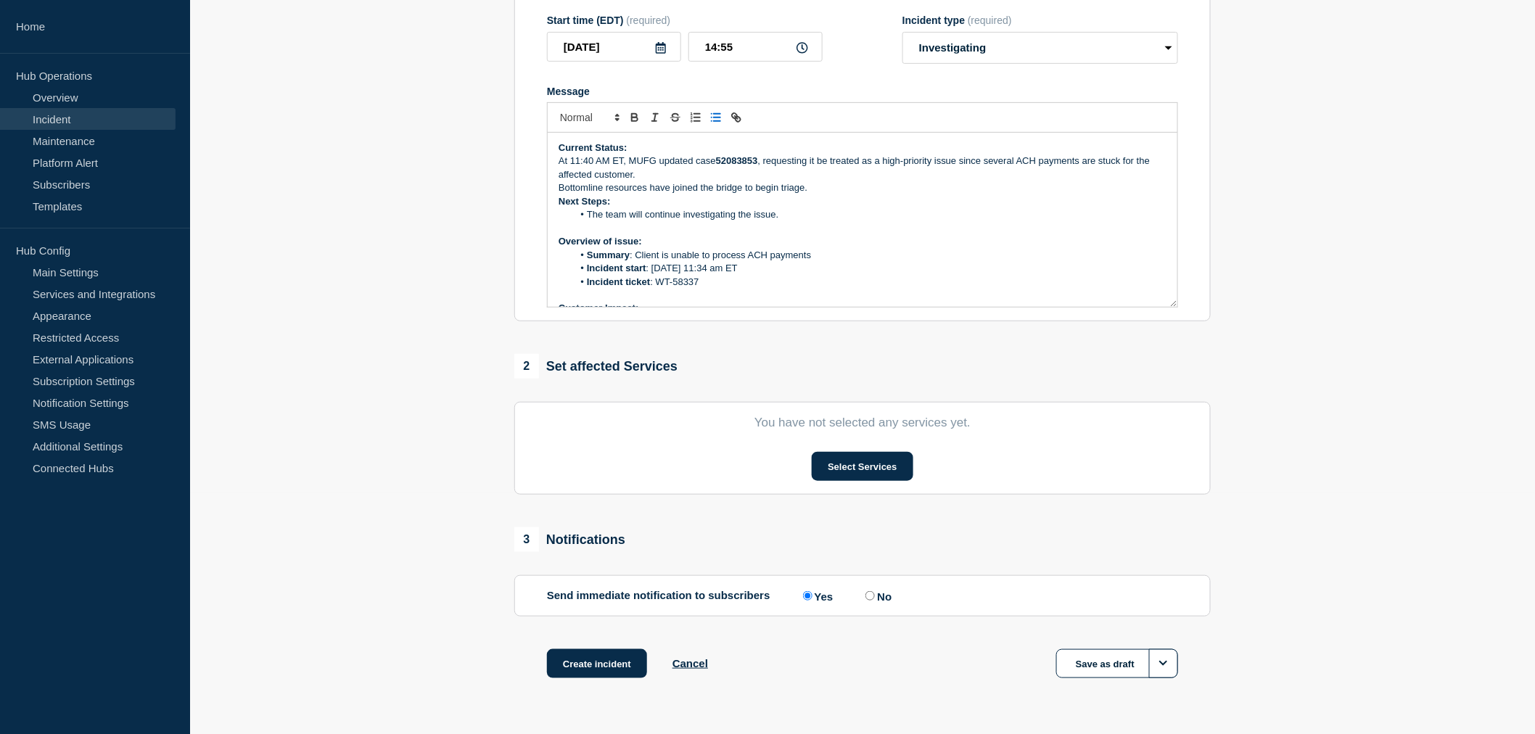
click at [560, 164] on p "At 11:40 AM ET, MUFG updated case 52083853 , requesting it be treated as a high…" at bounding box center [863, 168] width 608 height 27
click at [559, 162] on p "At 11:40 AM ET, MUFG updated case 52083853 , requesting it be treated as a high…" at bounding box center [863, 168] width 608 height 27
click at [716, 118] on icon "Toggle bulleted list" at bounding box center [715, 117] width 13 height 13
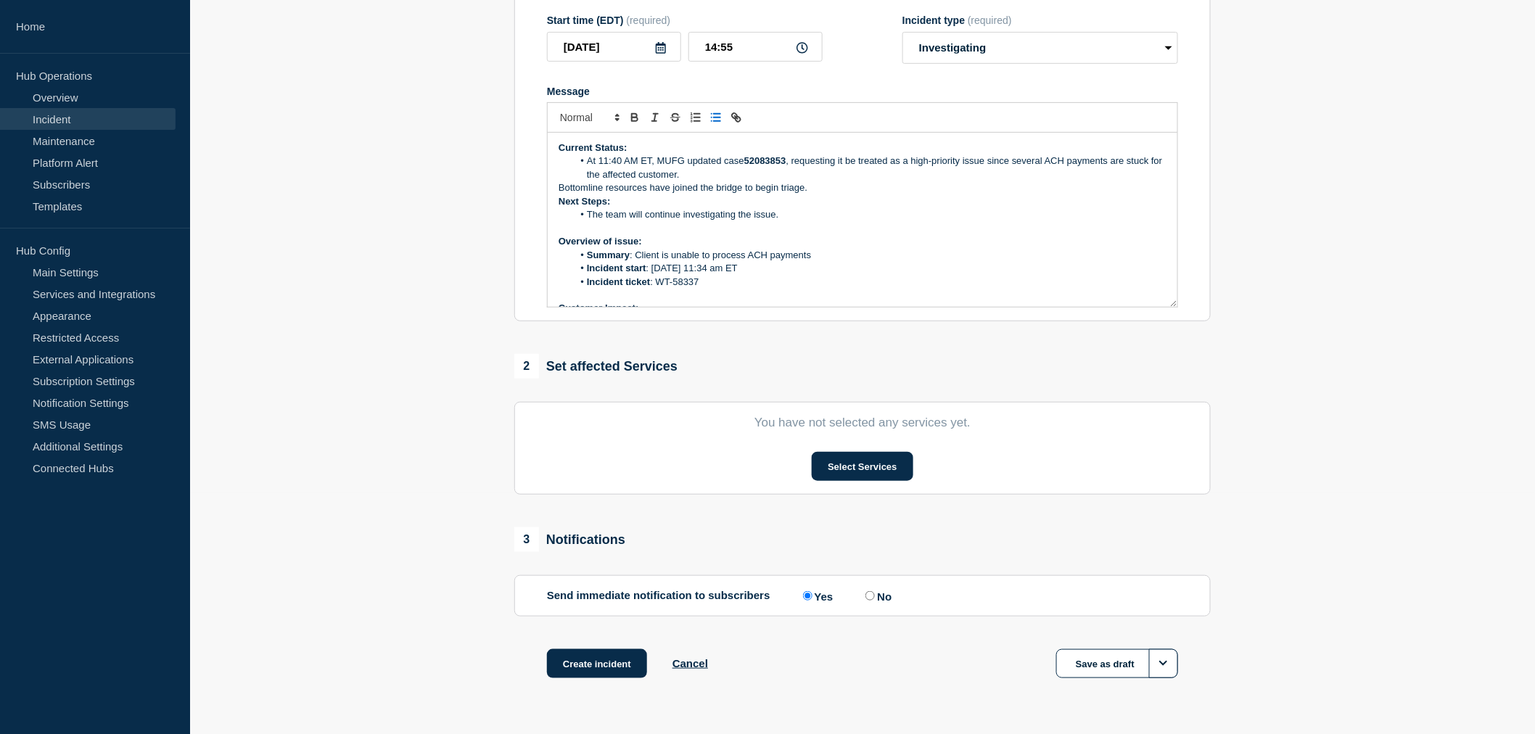
click at [561, 189] on p "Bottomline resources have joined the bridge to begin triage." at bounding box center [863, 187] width 608 height 13
click at [712, 117] on icon "Toggle bulleted list" at bounding box center [715, 117] width 13 height 13
click at [844, 186] on li "Bottomline resources have joined the bridge to begin triage." at bounding box center [870, 187] width 594 height 13
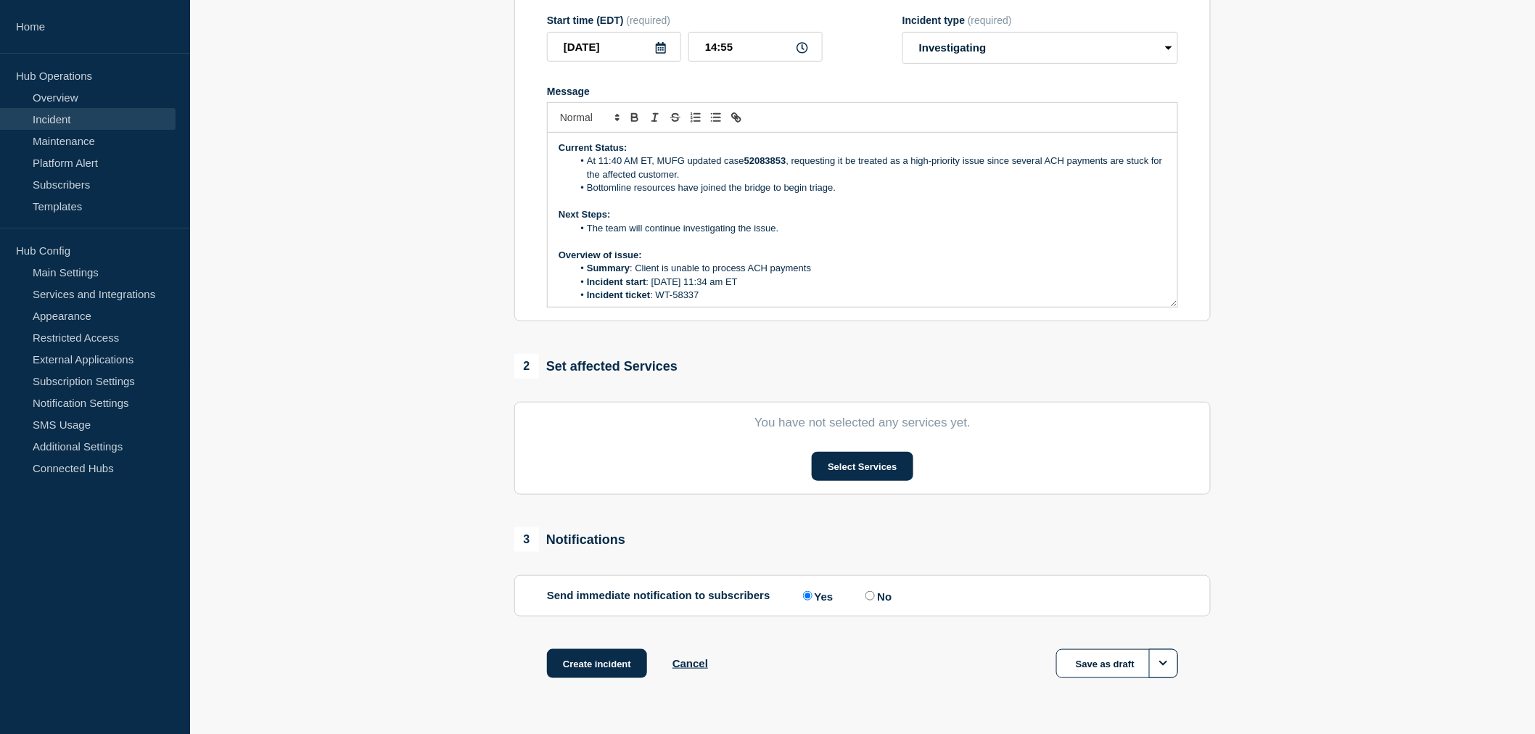
click at [745, 189] on li "Bottomline resources have joined the bridge to begin triage." at bounding box center [870, 187] width 594 height 13
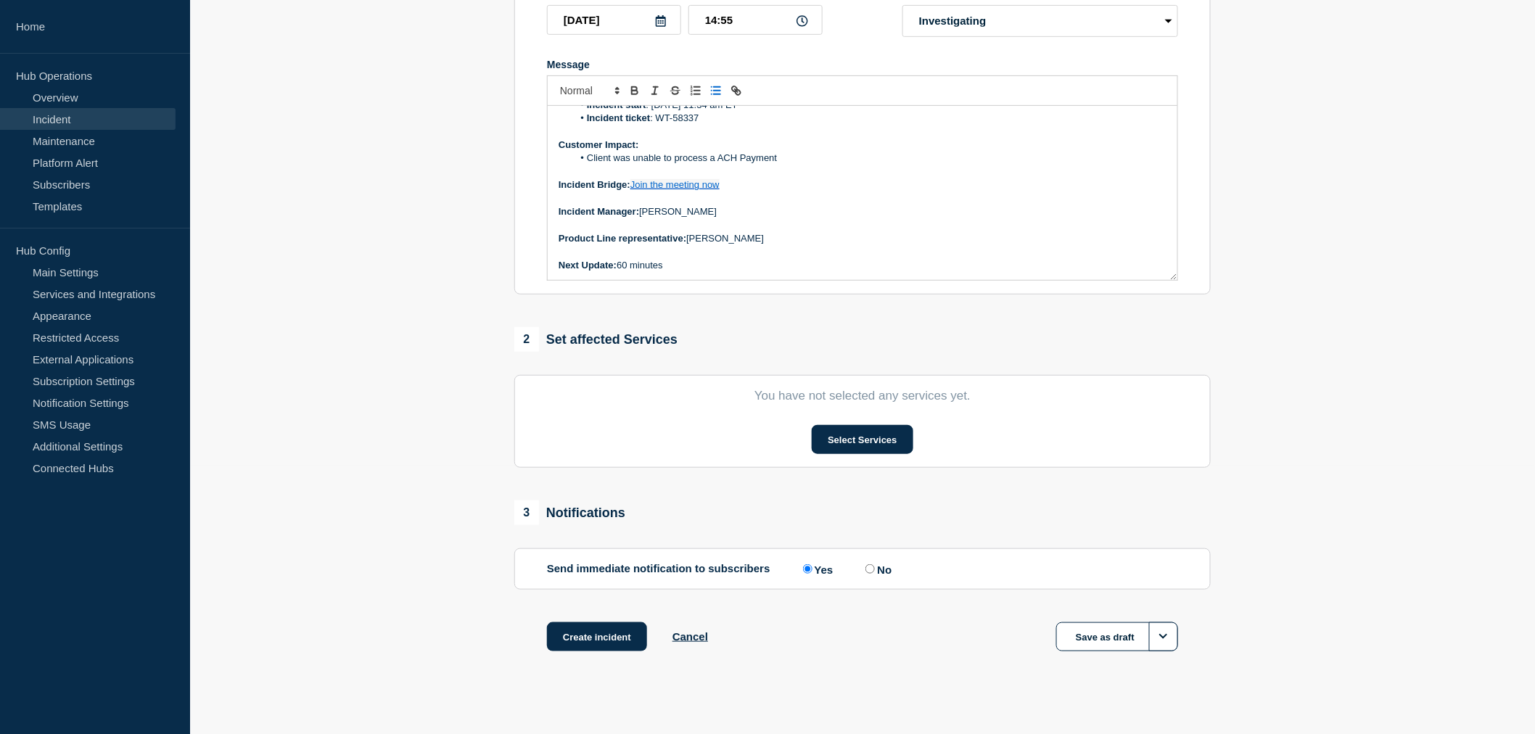
scroll to position [283, 0]
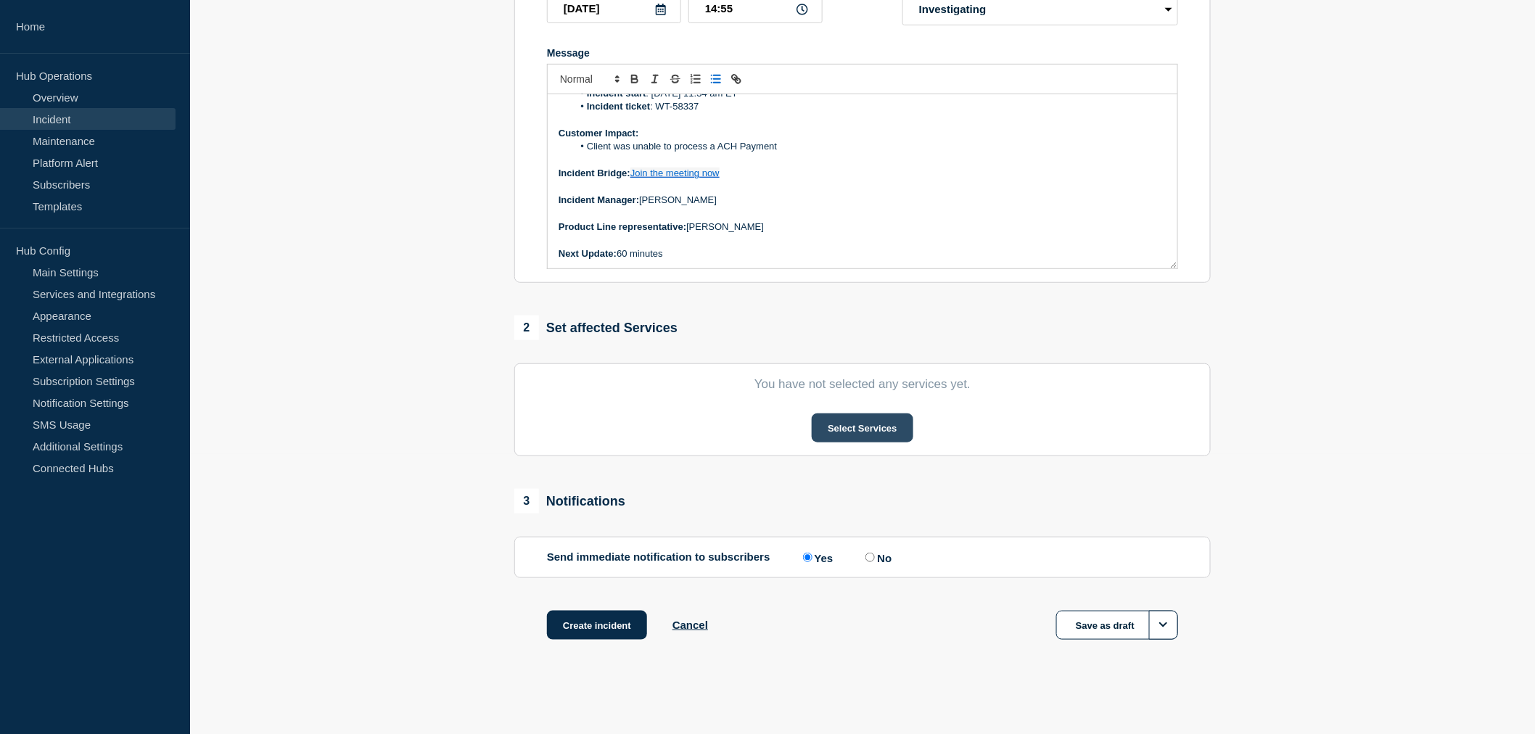
click at [868, 429] on button "Select Services" at bounding box center [862, 427] width 101 height 29
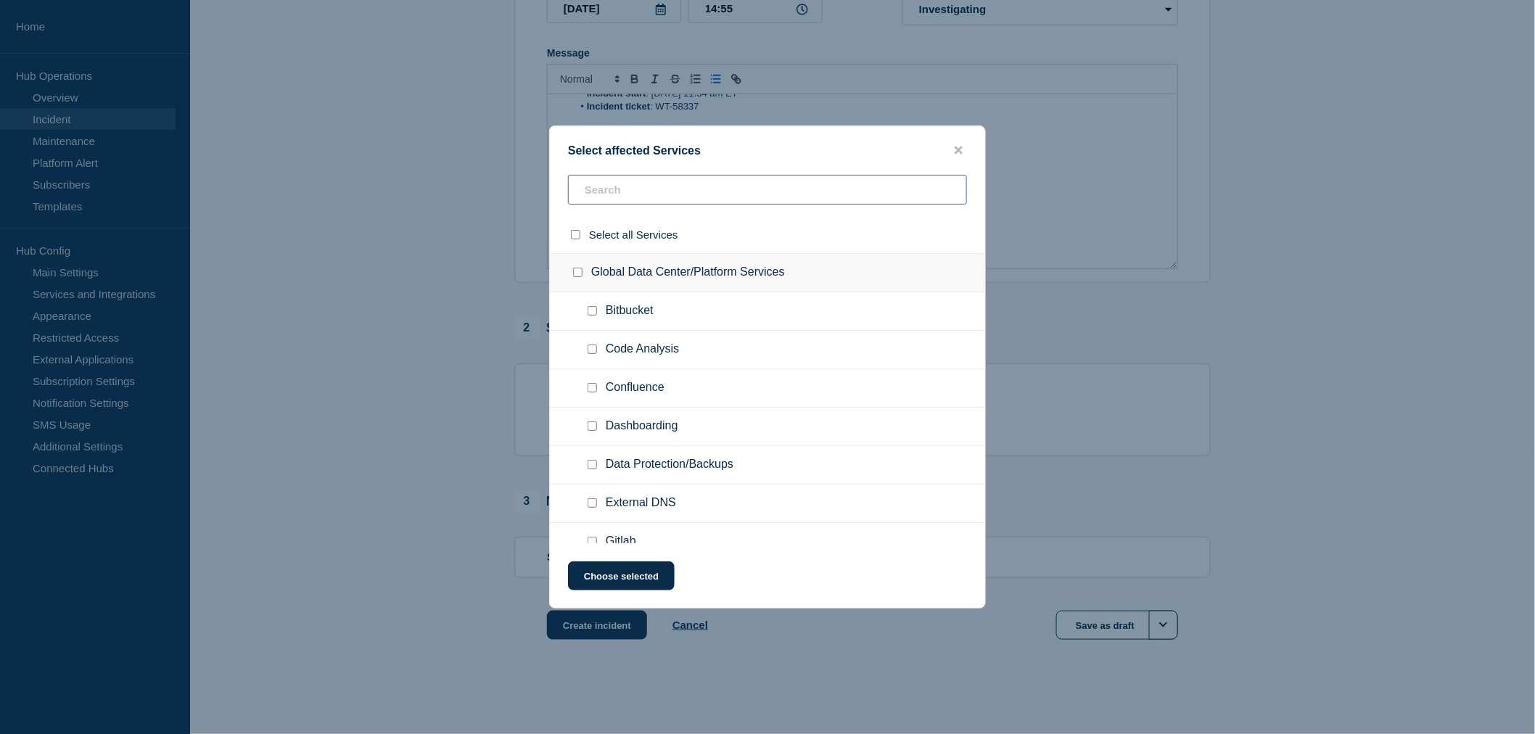
drag, startPoint x: 599, startPoint y: 177, endPoint x: 598, endPoint y: 185, distance: 8.1
click at [599, 178] on input "text" at bounding box center [767, 190] width 399 height 30
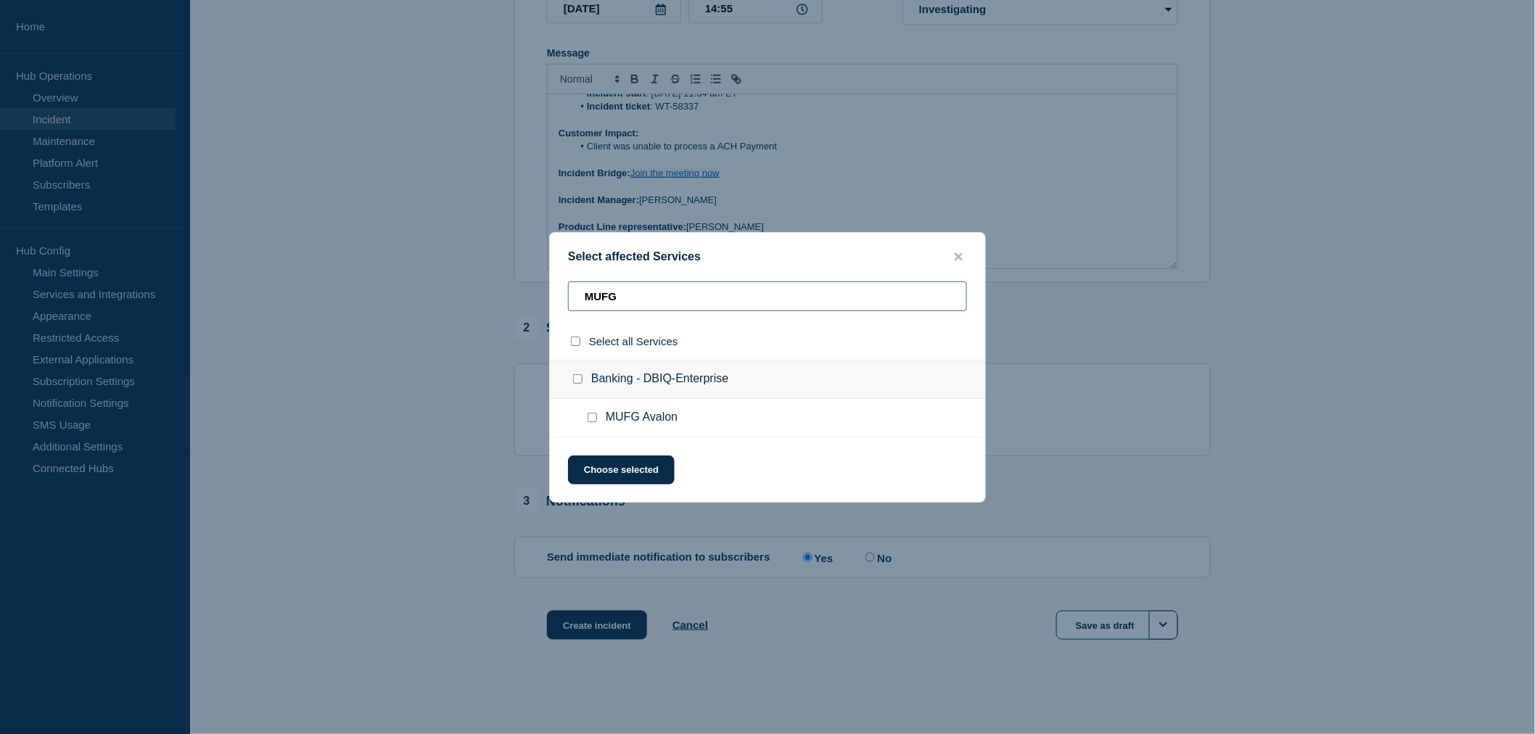
type input "MUFG"
click at [593, 418] on input "MUFG Avalon checkbox" at bounding box center [592, 417] width 9 height 9
checkbox input "true"
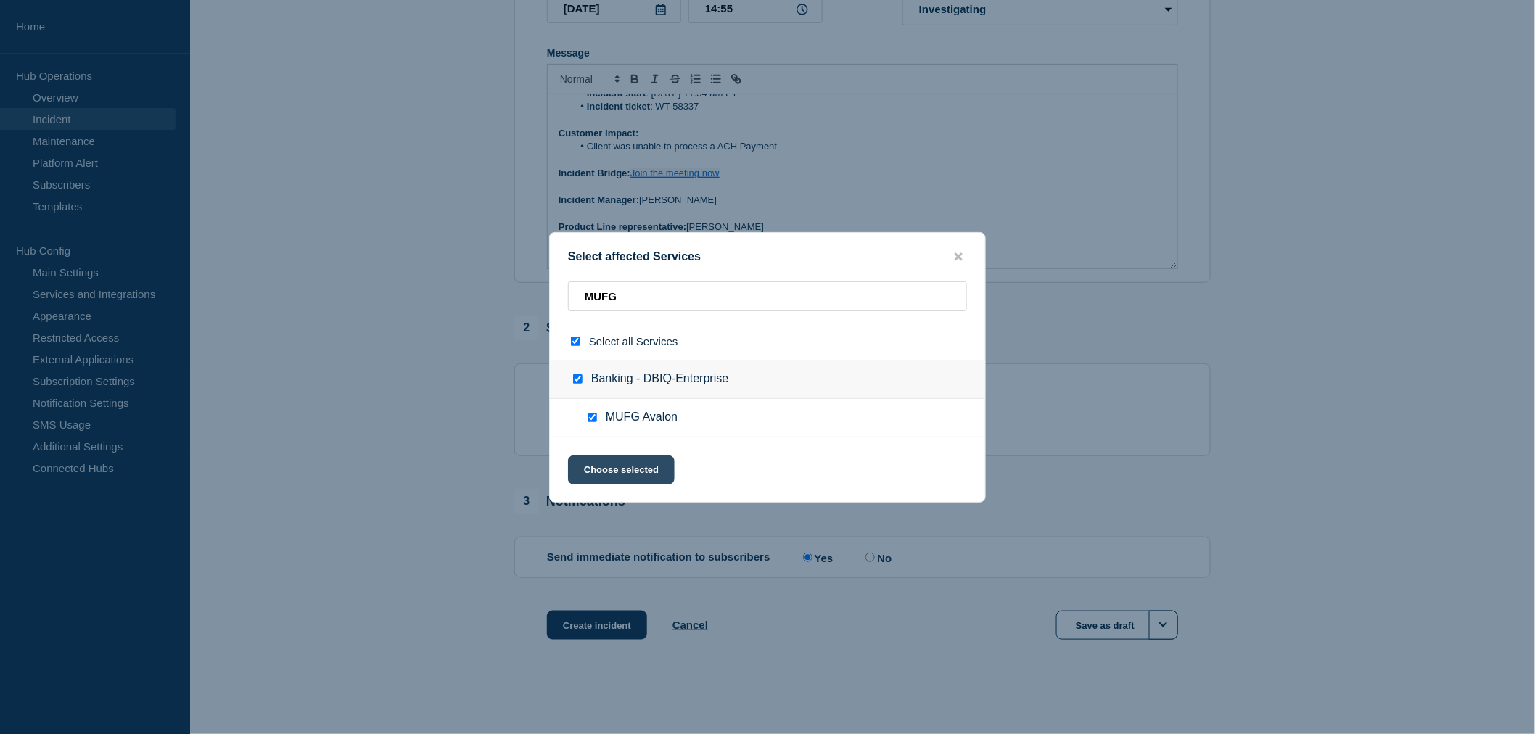
click at [628, 470] on button "Choose selected" at bounding box center [621, 470] width 107 height 29
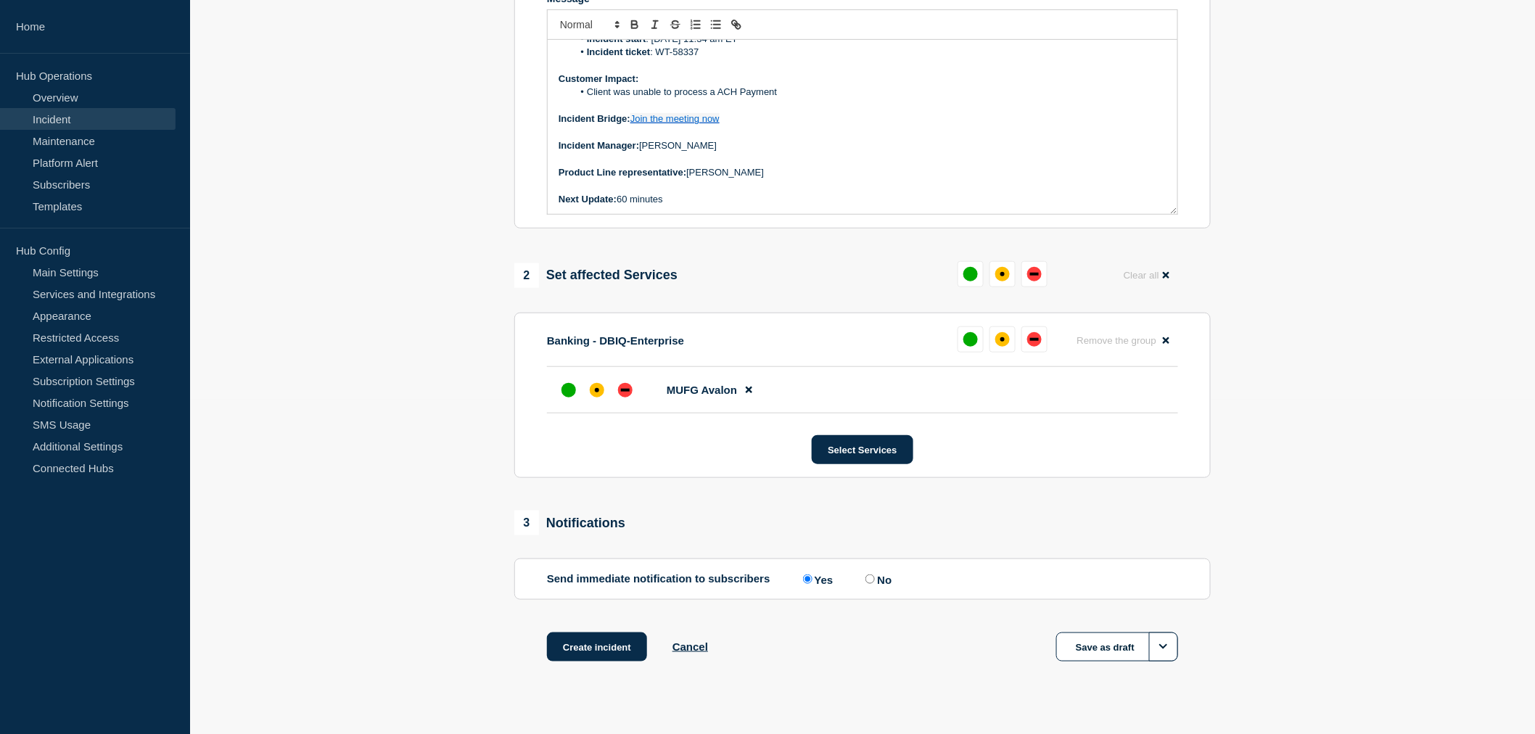
scroll to position [360, 0]
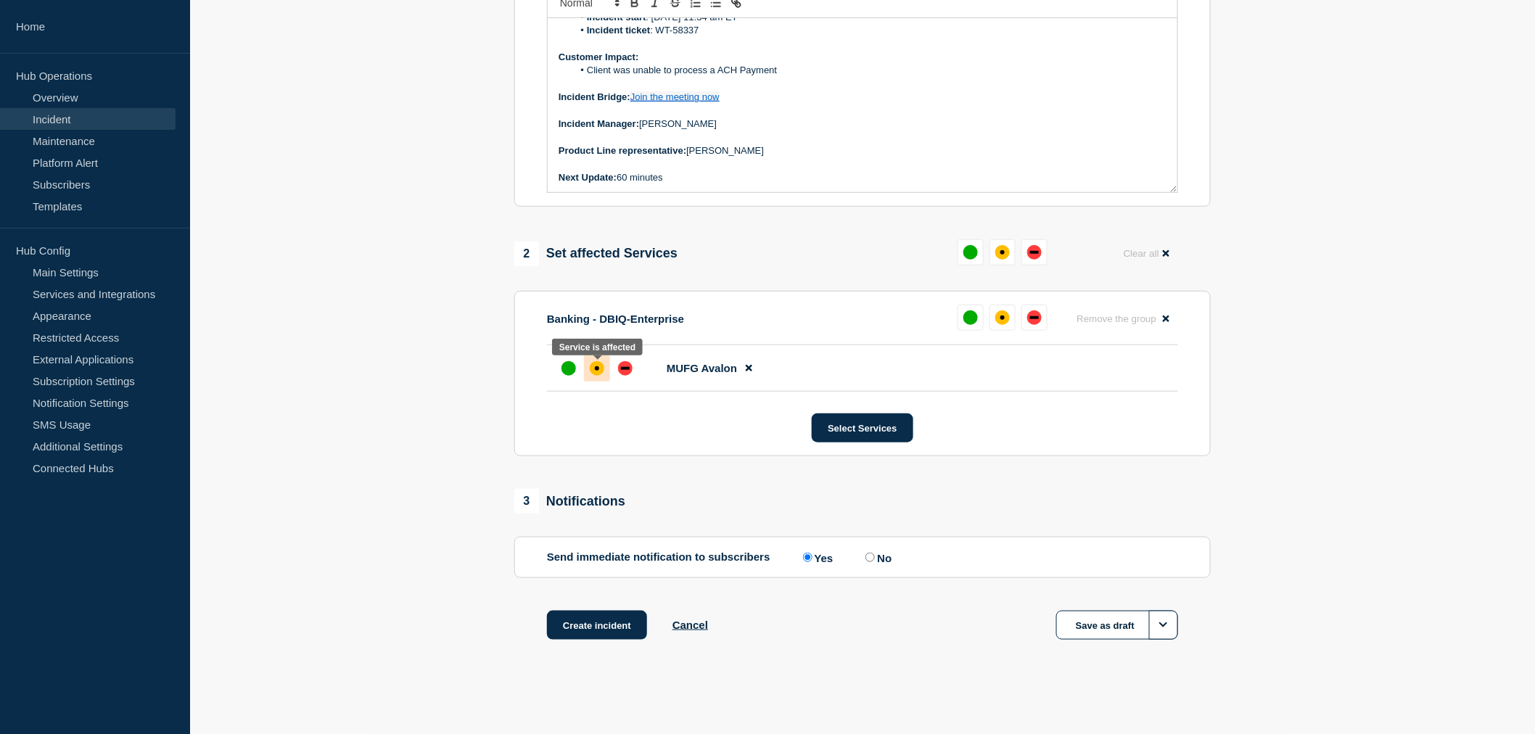
click at [601, 370] on div "affected" at bounding box center [597, 368] width 15 height 15
click at [603, 625] on button "Create incident" at bounding box center [597, 625] width 100 height 29
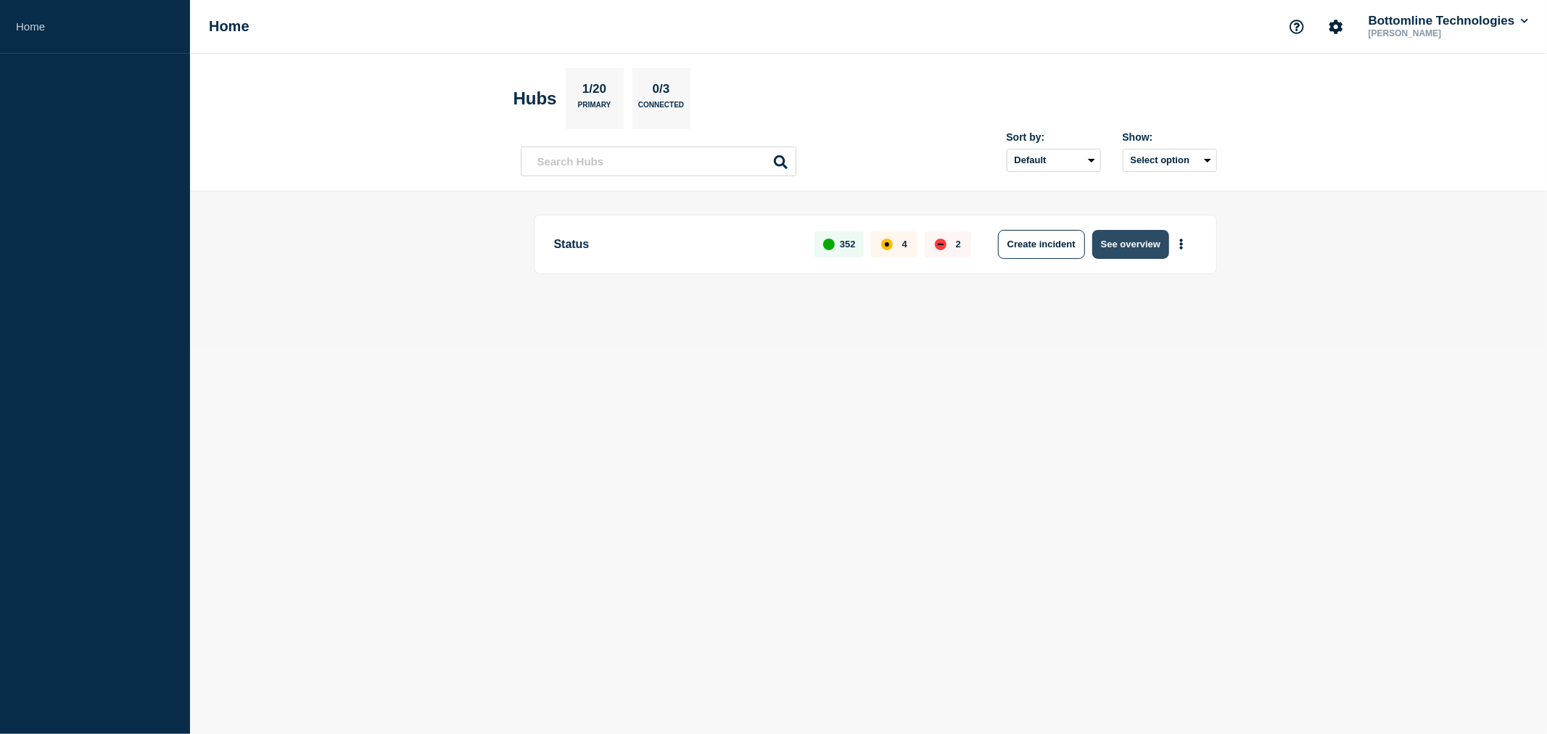
click at [1141, 242] on button "See overview" at bounding box center [1130, 244] width 77 height 29
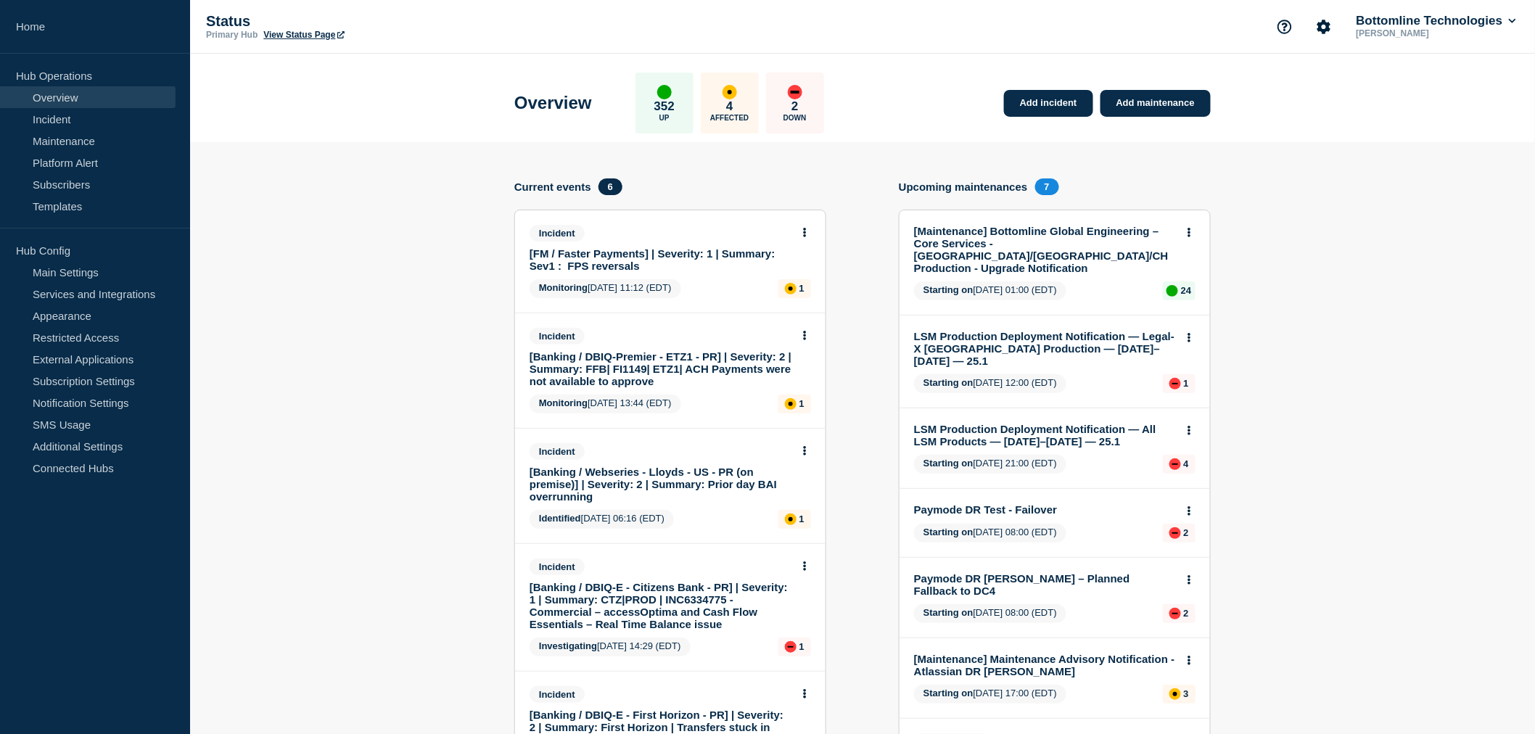
click at [606, 251] on link "[FM / Faster Payments] | Severity: 1 | Summary: Sev1 : FPS reversals" at bounding box center [661, 259] width 262 height 25
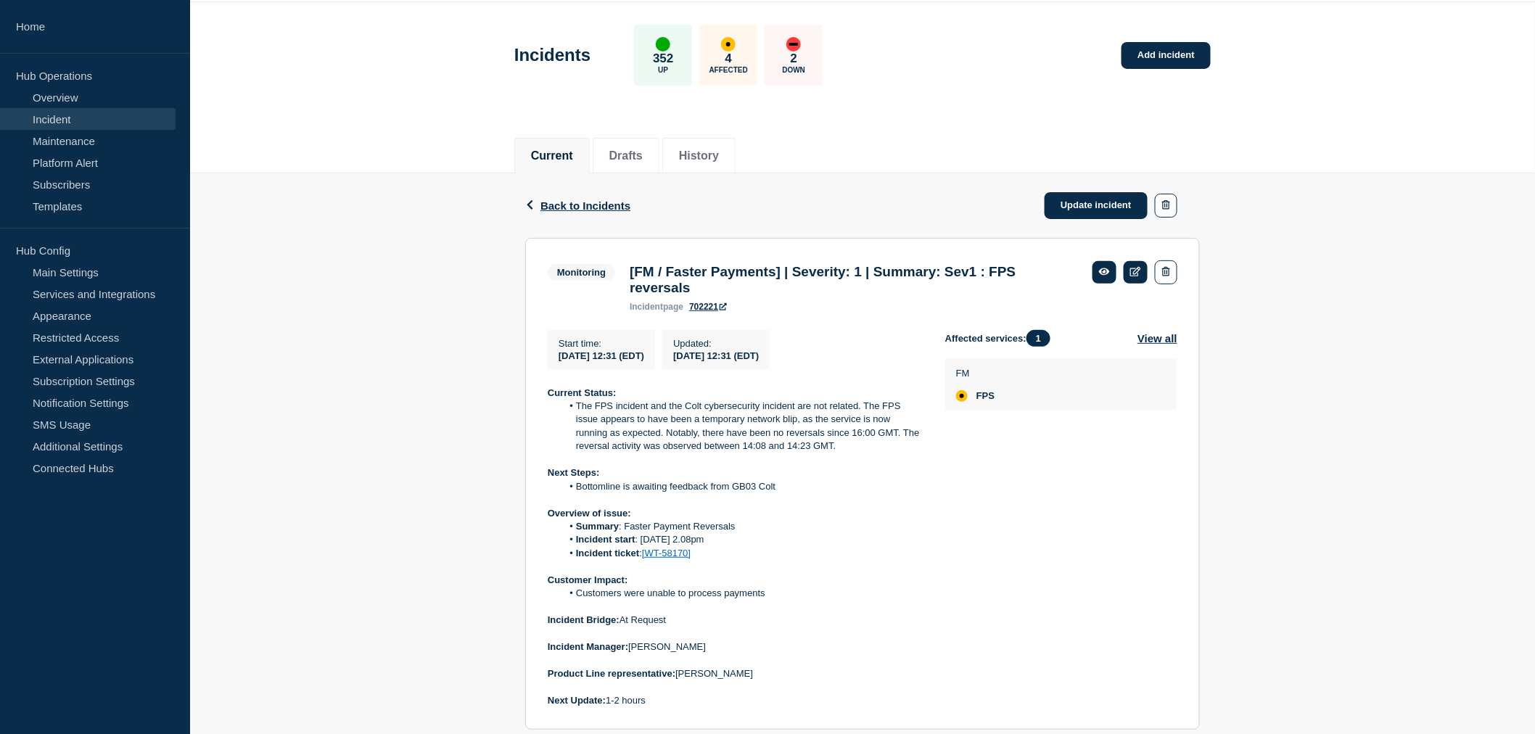
scroll to position [81, 0]
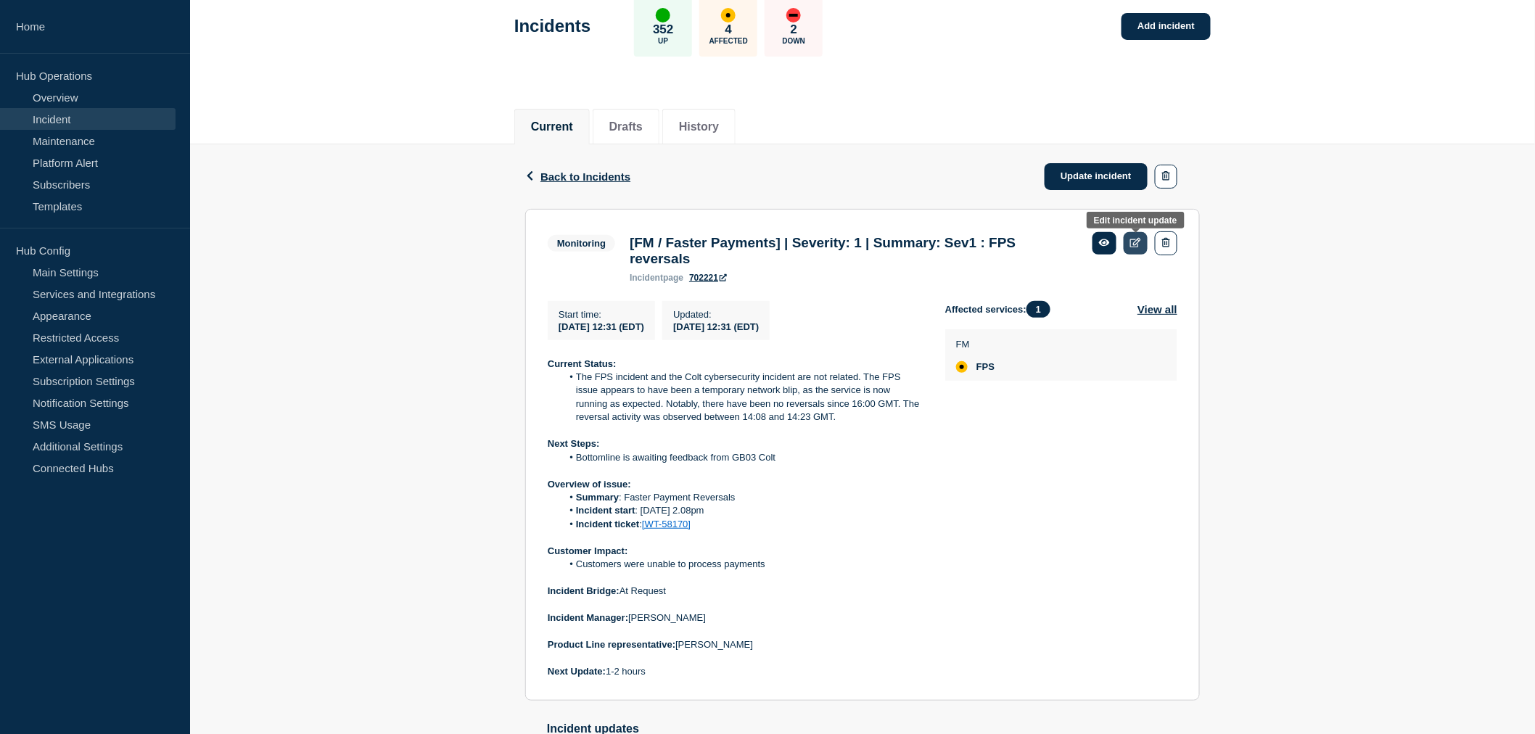
click at [1135, 241] on icon at bounding box center [1135, 242] width 11 height 9
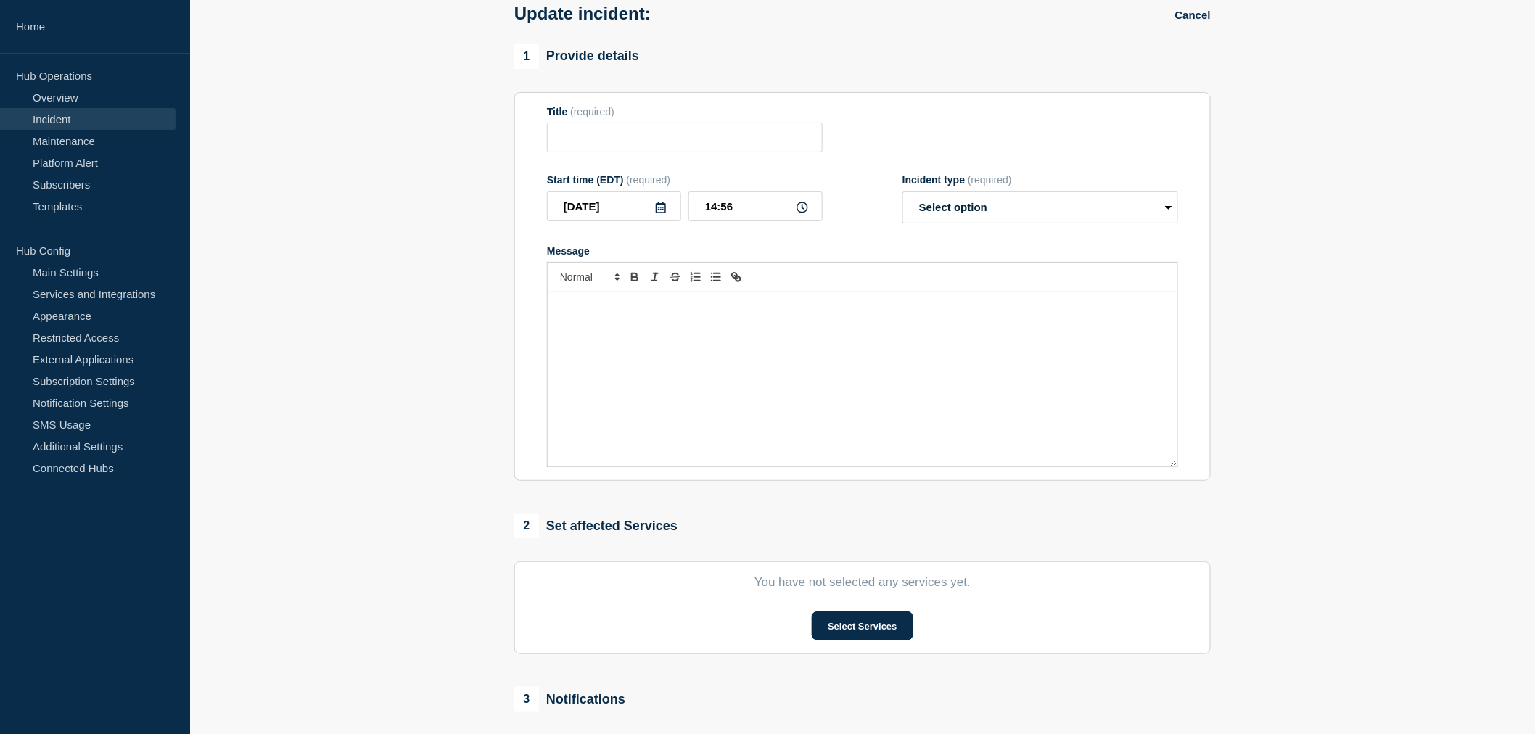
type input "[FM / Faster Payments] | Severity: 1 | Summary: Sev1 : FPS reversals"
type input "2025-08-22"
type input "12:31"
select select "monitoring"
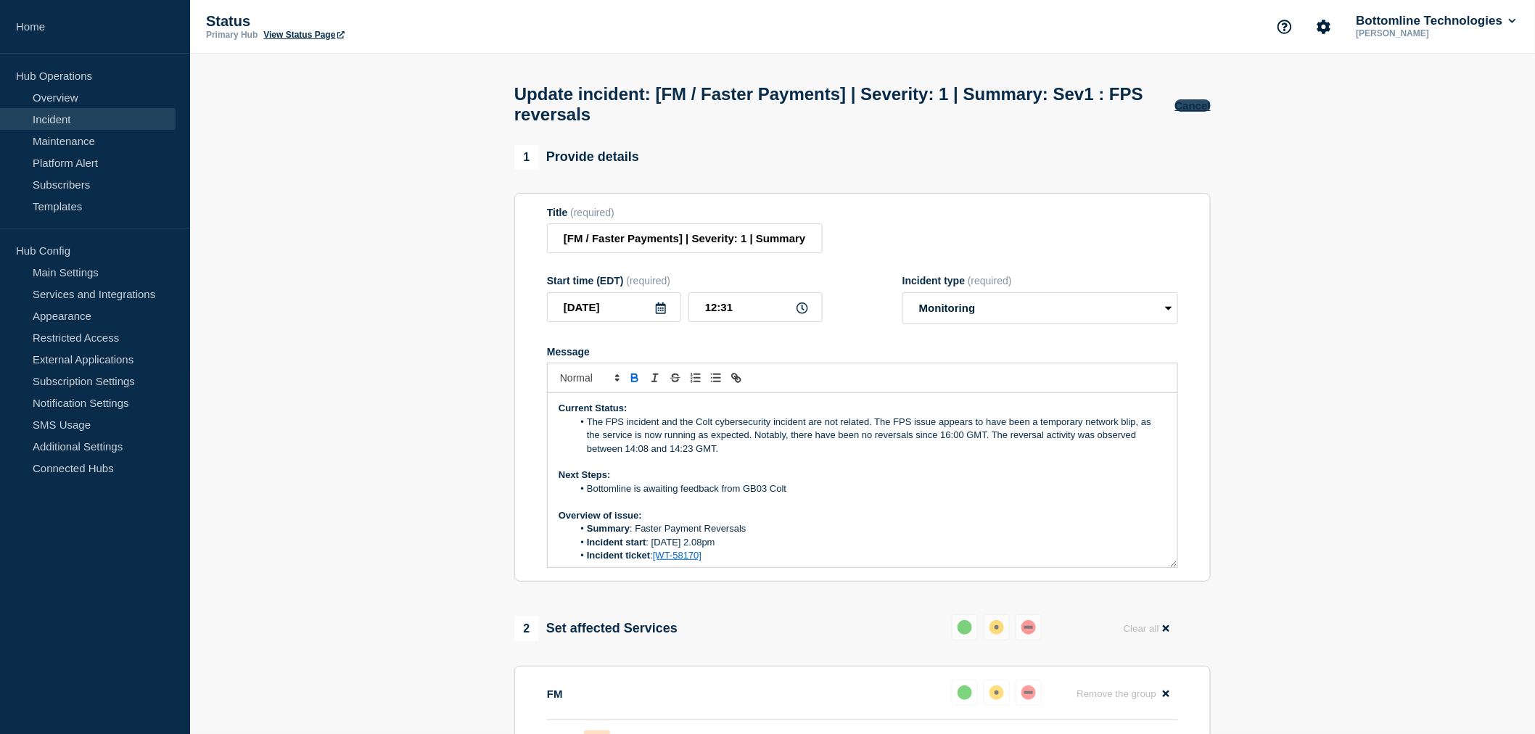
click at [1203, 111] on button "Cancel" at bounding box center [1193, 105] width 36 height 12
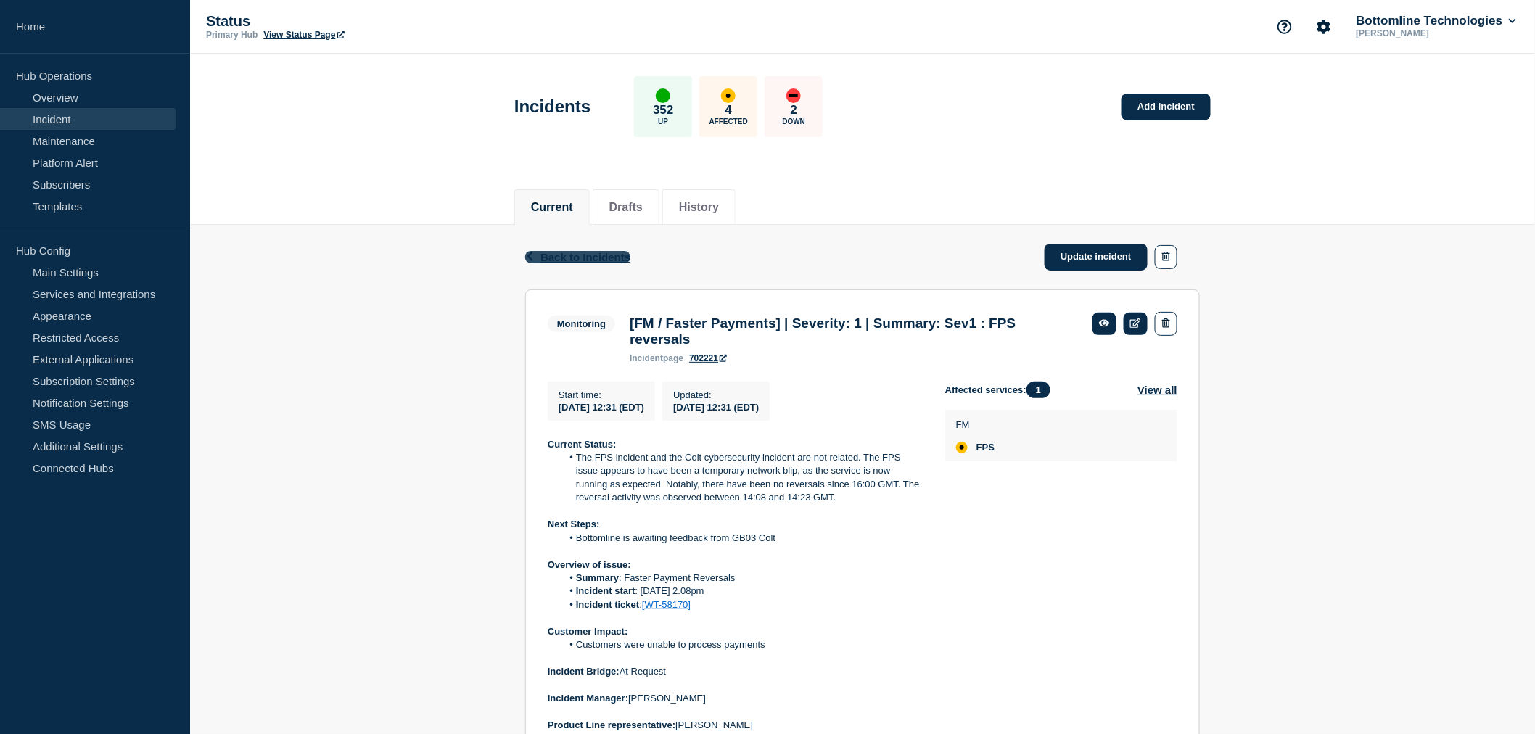
click at [563, 255] on span "Back to Incidents" at bounding box center [585, 257] width 90 height 12
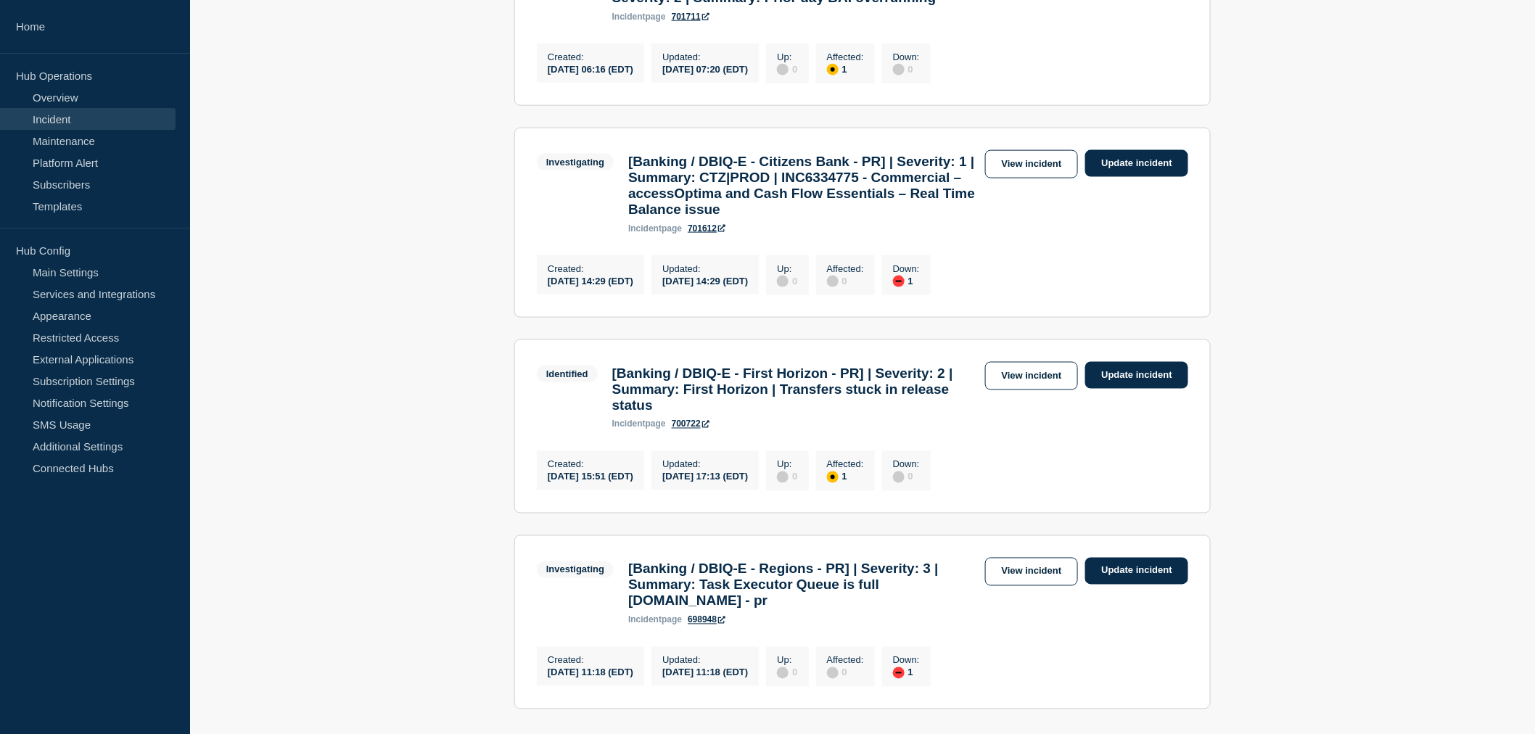
scroll to position [806, 0]
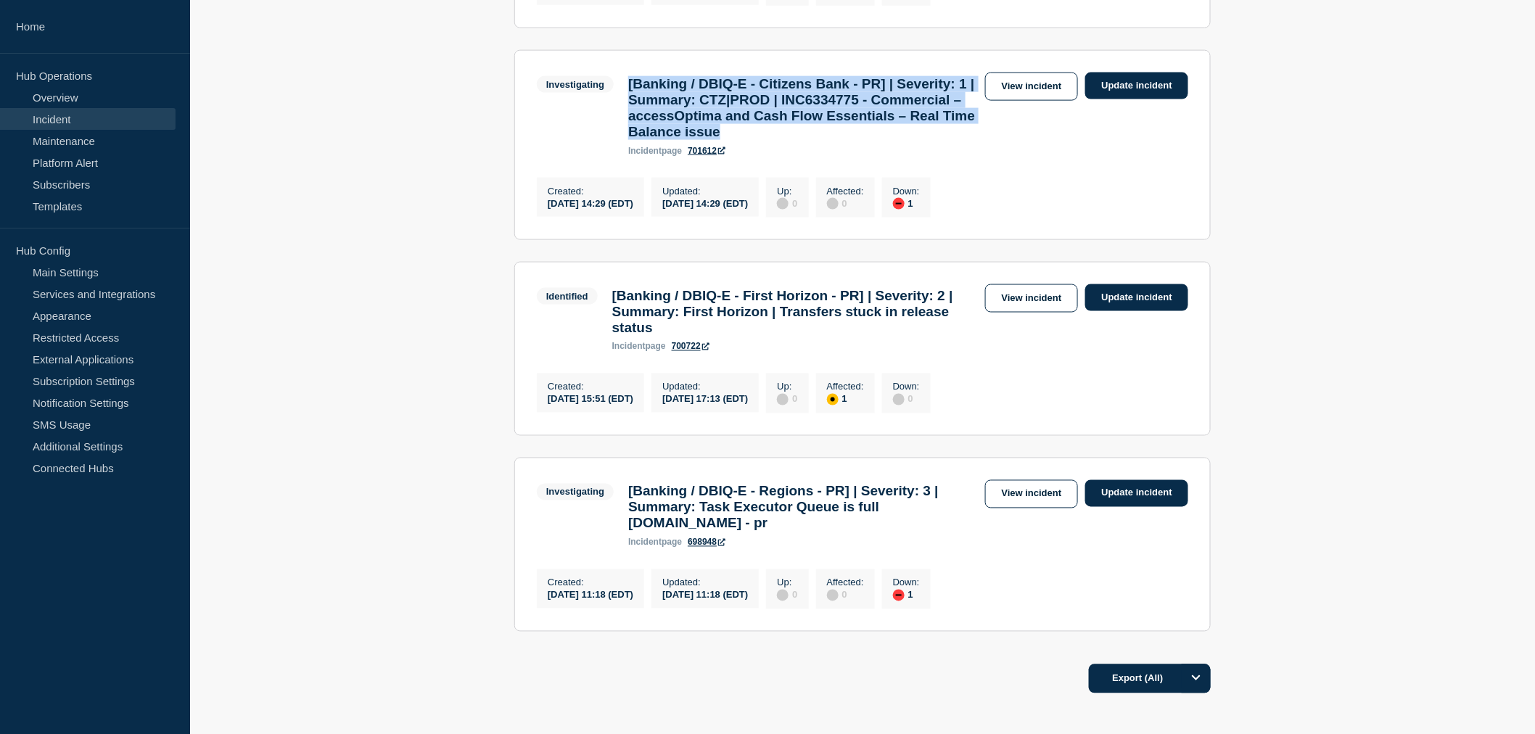
drag, startPoint x: 742, startPoint y: 208, endPoint x: 625, endPoint y: 138, distance: 136.3
click at [625, 138] on div "[Banking / DBIQ-E - Citizens Bank - PR] | Severity: 1 | Summary: CTZ|PROD | INC…" at bounding box center [802, 116] width 363 height 80
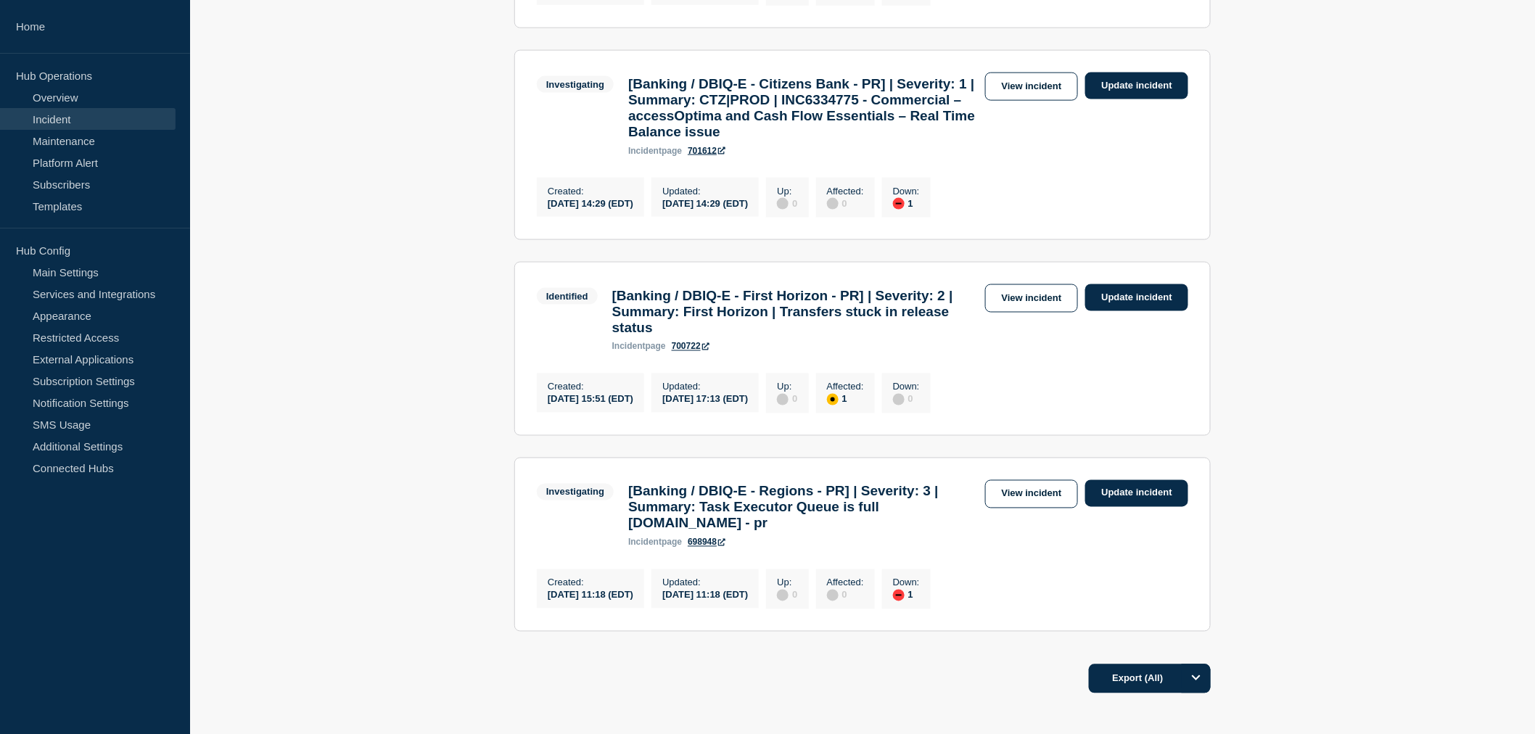
click at [625, 138] on div "[Banking / DBIQ-E - Citizens Bank - PR] | Severity: 1 | Summary: CTZ|PROD | INC…" at bounding box center [802, 116] width 363 height 80
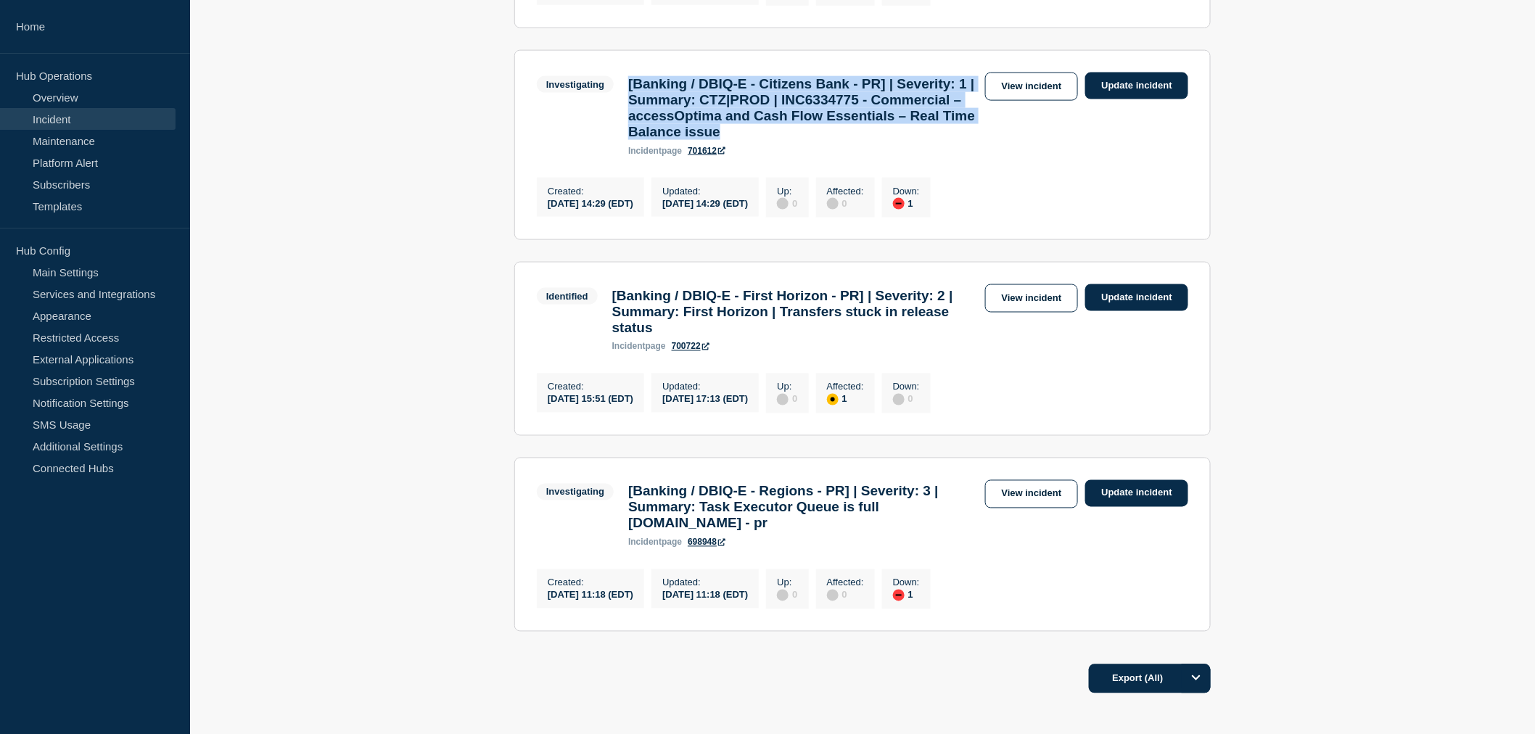
click at [625, 138] on div "[Banking / DBIQ-E - Citizens Bank - PR] | Severity: 1 | Summary: CTZ|PROD | INC…" at bounding box center [802, 116] width 363 height 80
copy h3 "[Banking / DBIQ-E - Citizens Bank - PR] | Severity: 1 | Summary: CTZ|PROD | INC…"
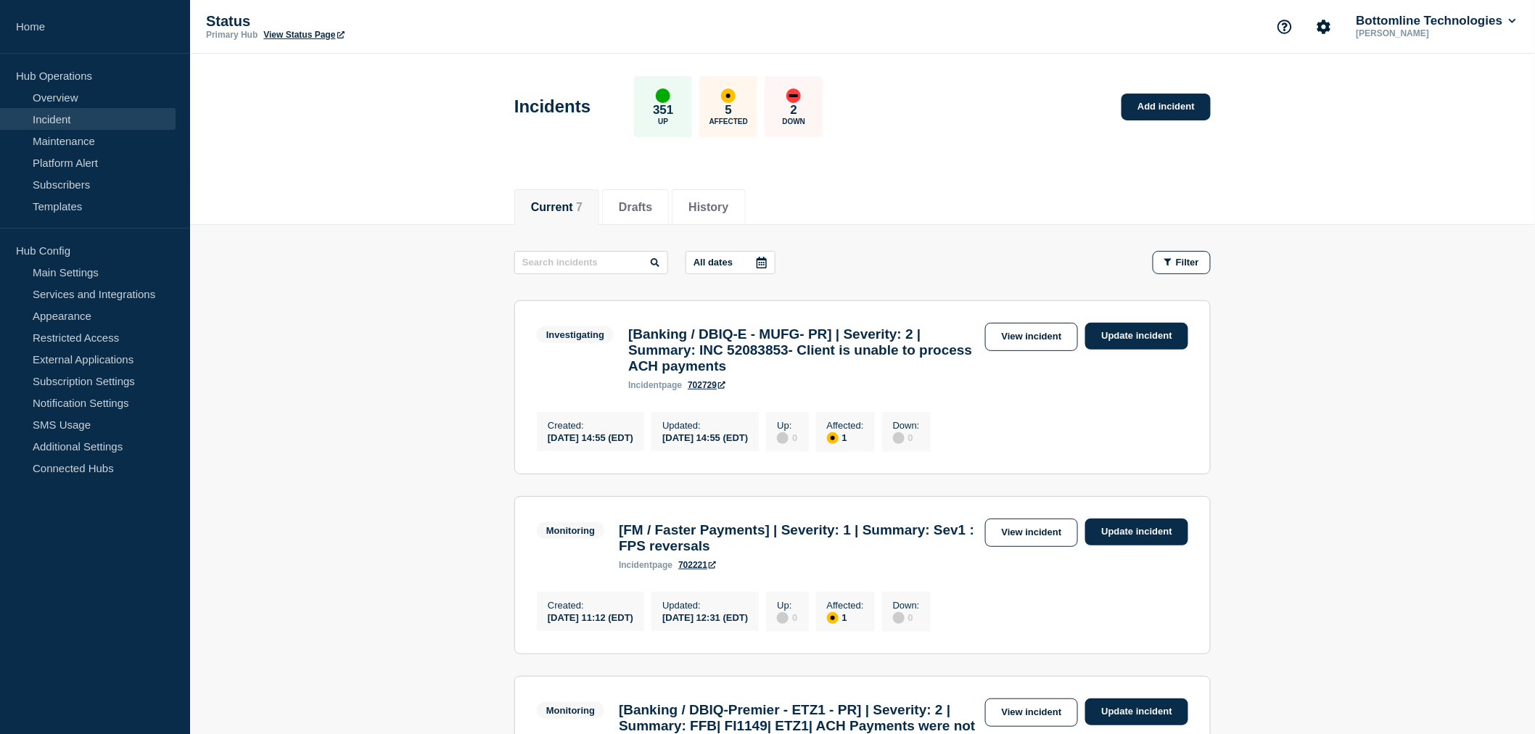
click at [1263, 157] on header "Incidents 351 Up 5 Affected 2 Down Add incident" at bounding box center [862, 114] width 1345 height 121
